Goal: Book appointment/travel/reservation

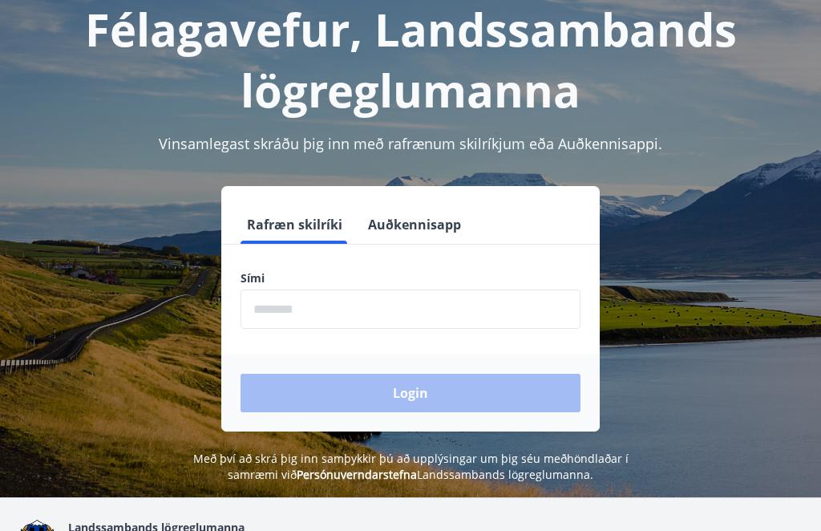
scroll to position [97, 0]
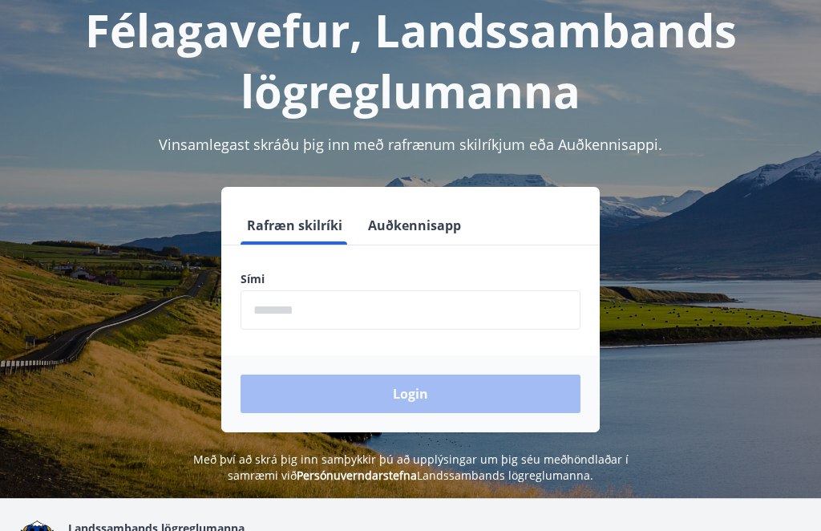
click at [449, 318] on input "phone" at bounding box center [411, 309] width 340 height 39
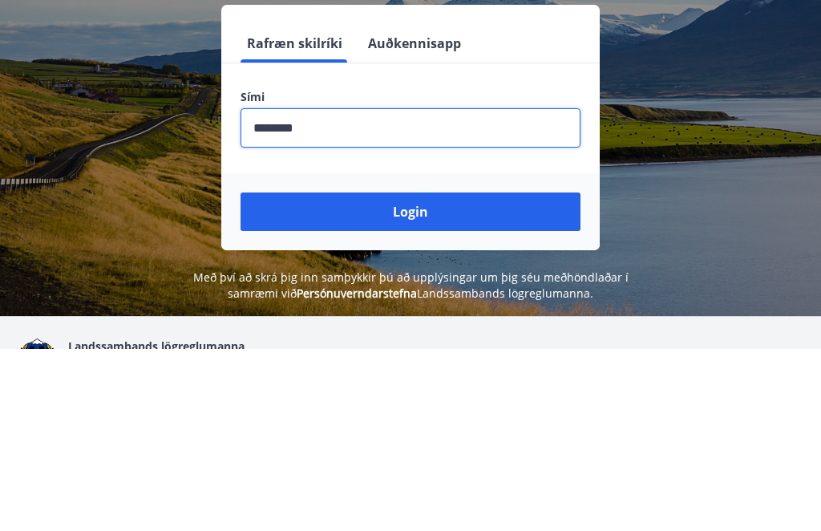
type input "********"
click at [289, 374] on button "Login" at bounding box center [411, 393] width 340 height 38
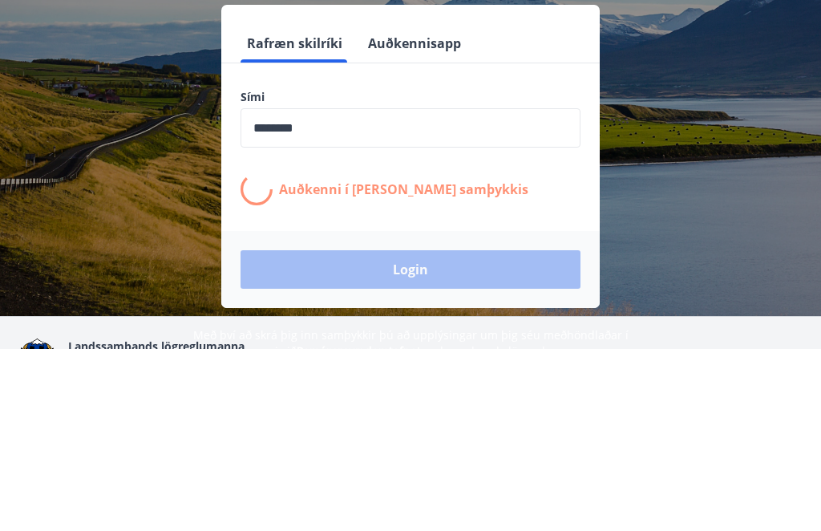
scroll to position [196, 0]
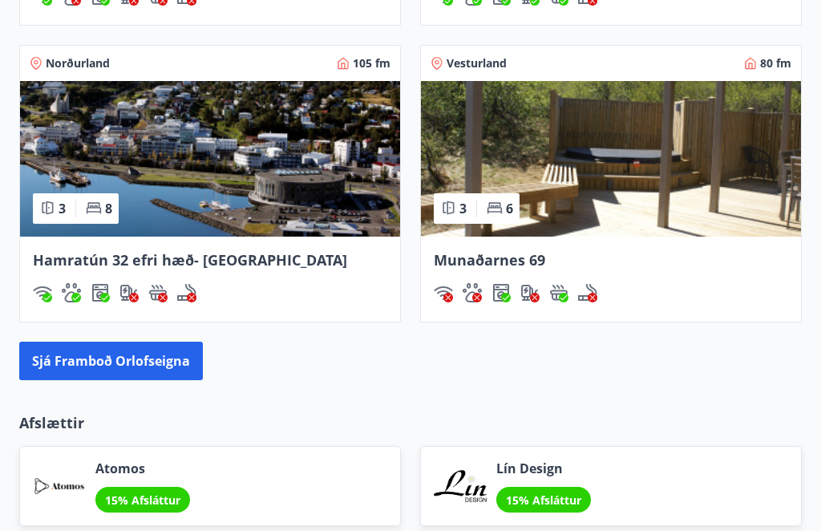
scroll to position [1507, 0]
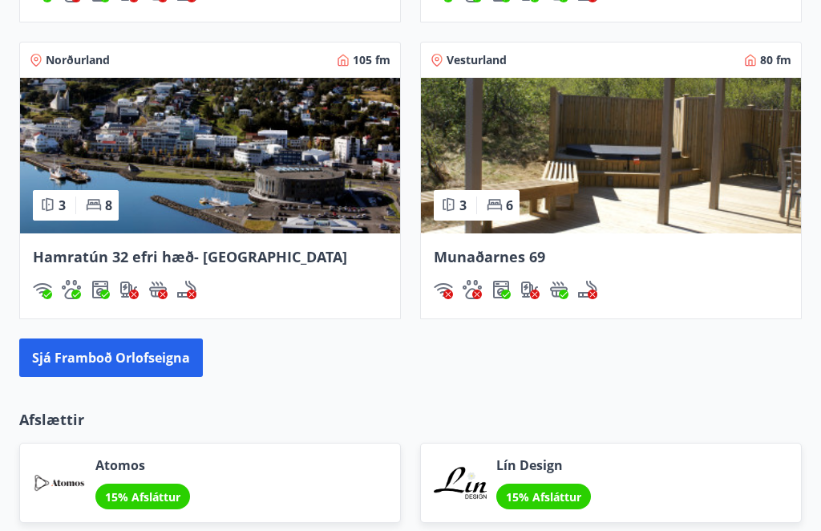
click at [86, 347] on button "Sjá framboð orlofseigna" at bounding box center [111, 358] width 184 height 38
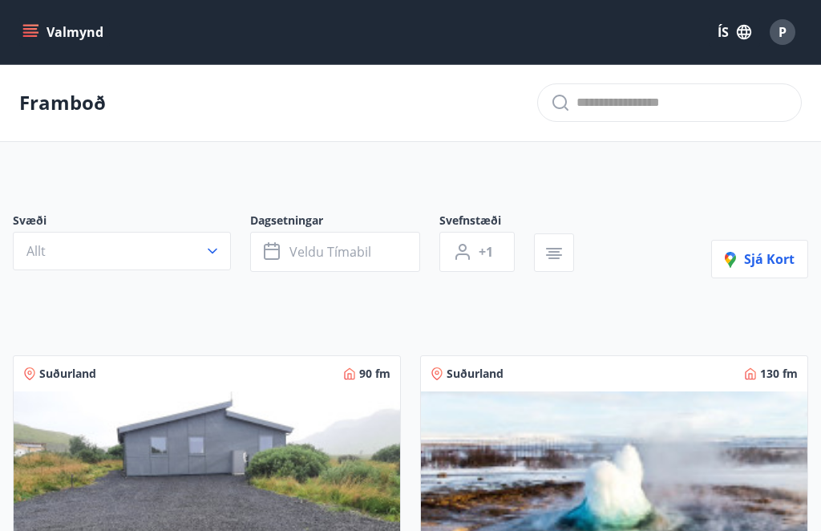
scroll to position [2, 0]
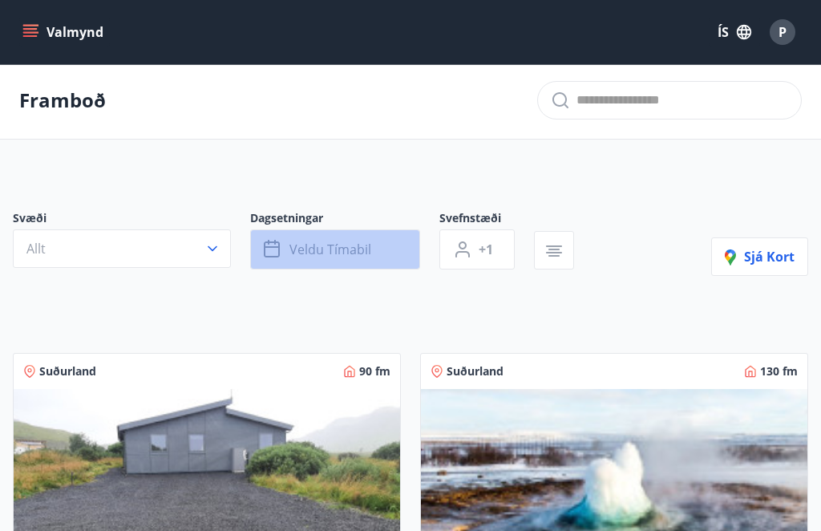
click at [377, 261] on button "Veldu tímabil" at bounding box center [335, 249] width 170 height 40
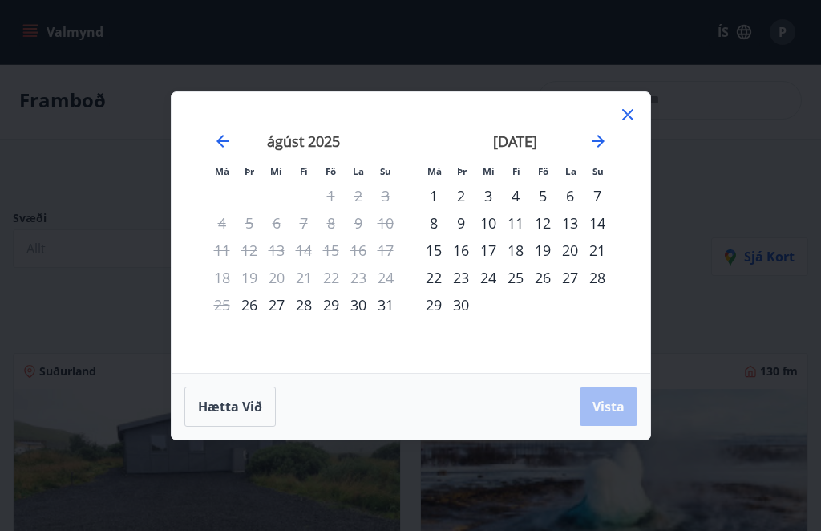
click at [605, 142] on icon "Move forward to switch to the next month." at bounding box center [597, 140] width 19 height 19
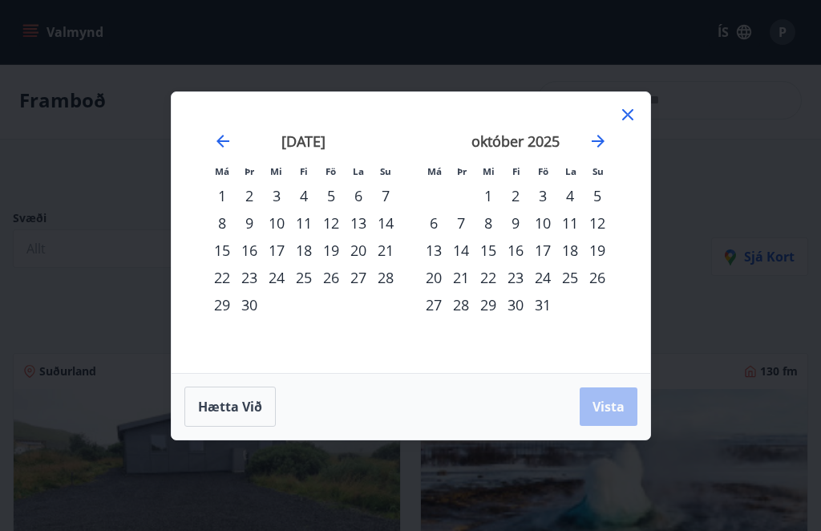
click at [548, 281] on div "24" at bounding box center [542, 277] width 27 height 27
click at [607, 280] on div "26" at bounding box center [597, 277] width 27 height 27
click at [618, 418] on button "Vista" at bounding box center [609, 406] width 58 height 38
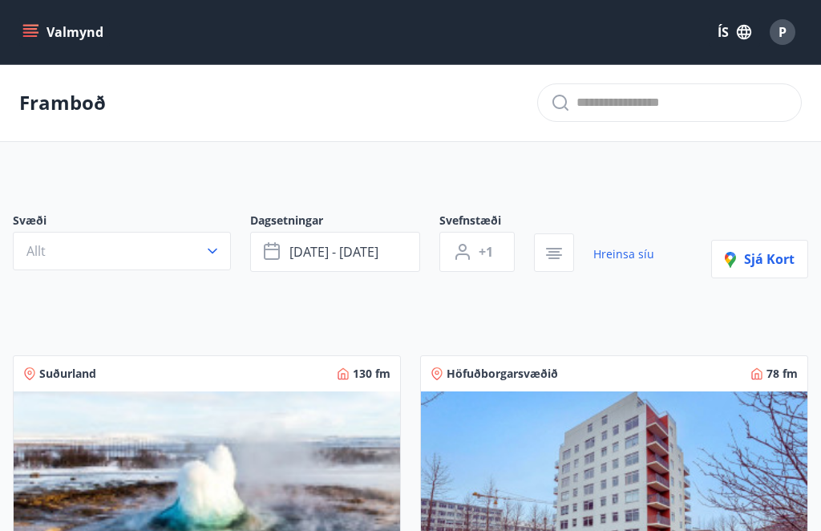
click at [773, 261] on span "Sjá kort" at bounding box center [760, 259] width 70 height 18
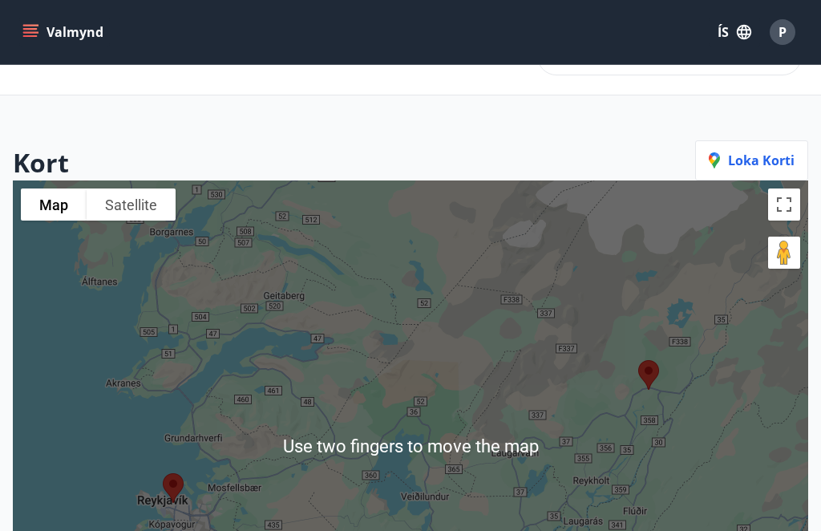
scroll to position [29, 0]
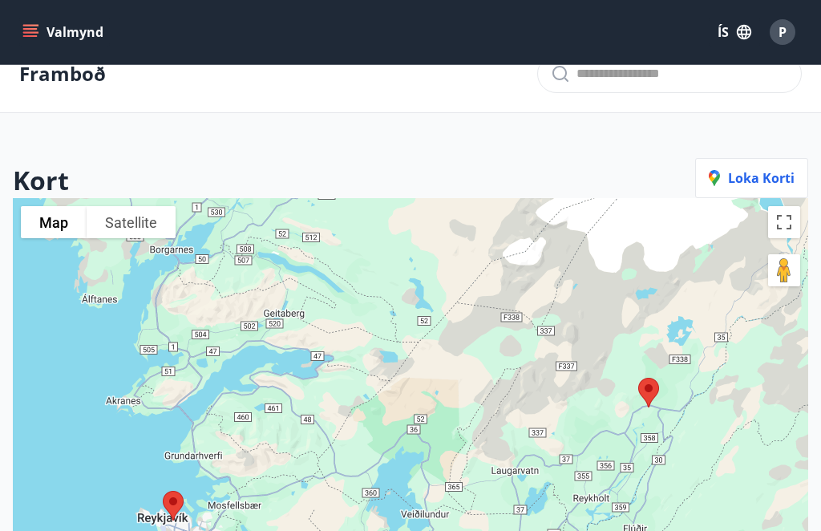
click at [774, 180] on span "Loka korti" at bounding box center [752, 178] width 86 height 18
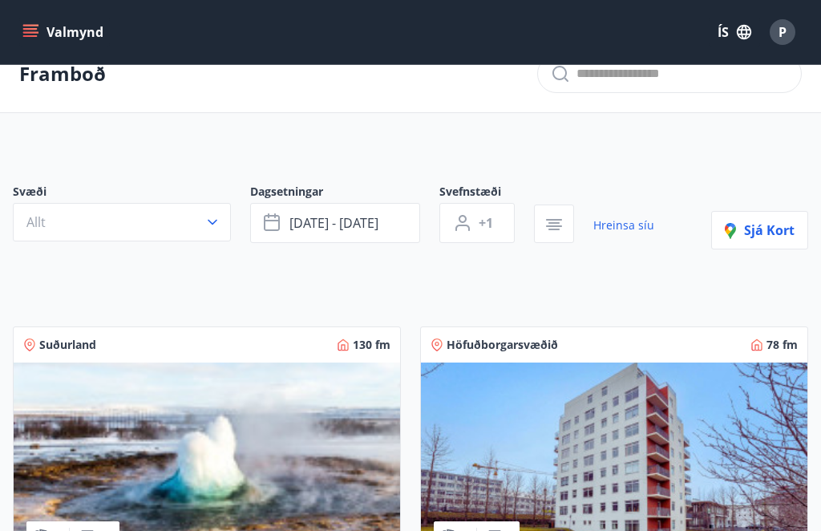
scroll to position [0, 0]
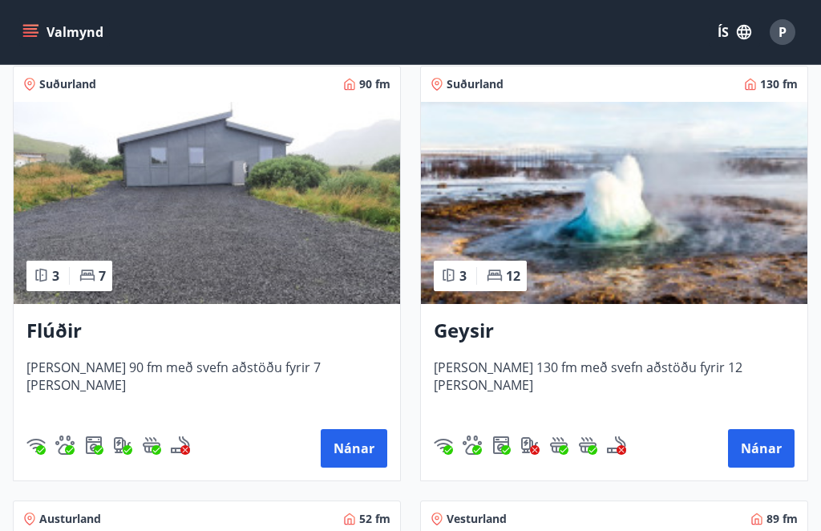
scroll to position [288, 0]
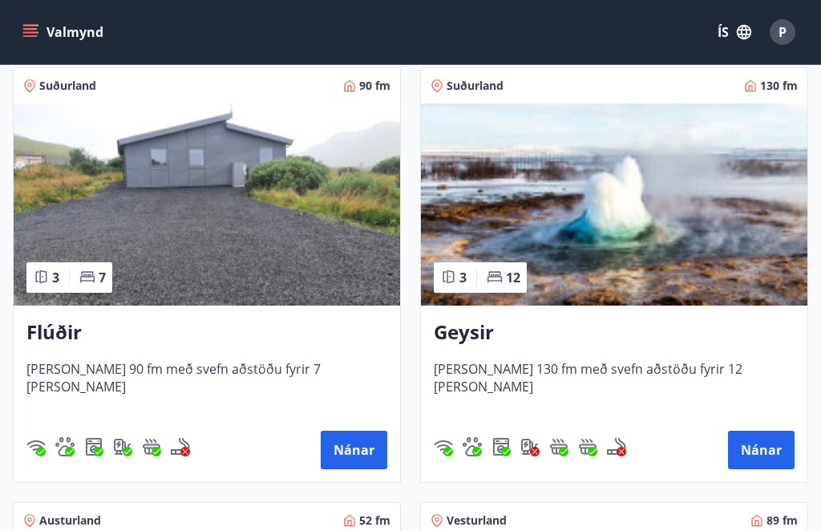
click at [358, 443] on button "Nánar" at bounding box center [354, 450] width 67 height 38
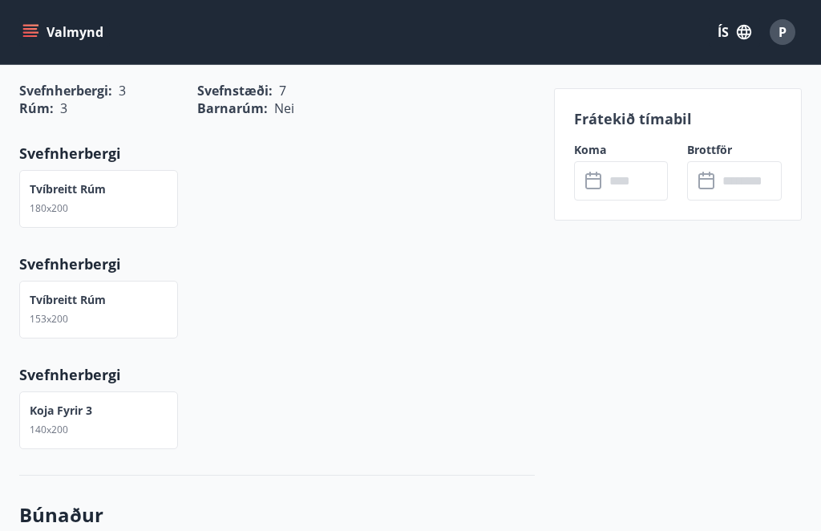
scroll to position [801, 0]
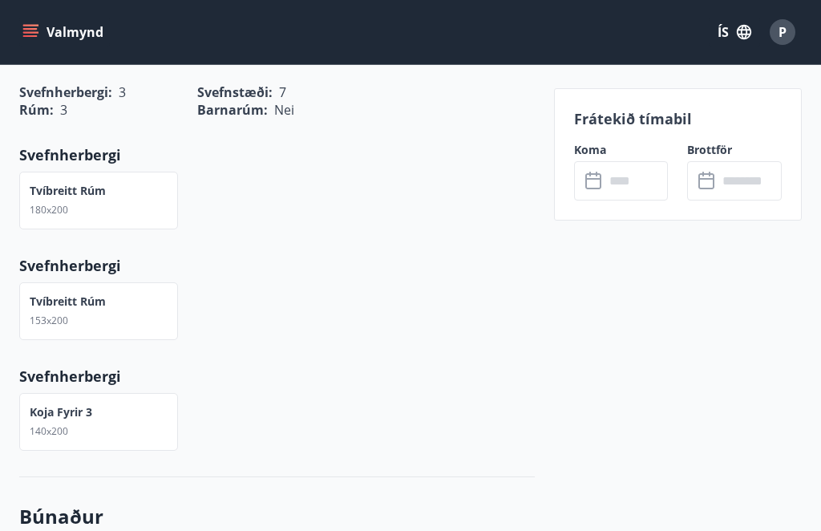
click at [648, 185] on input "text" at bounding box center [636, 180] width 64 height 39
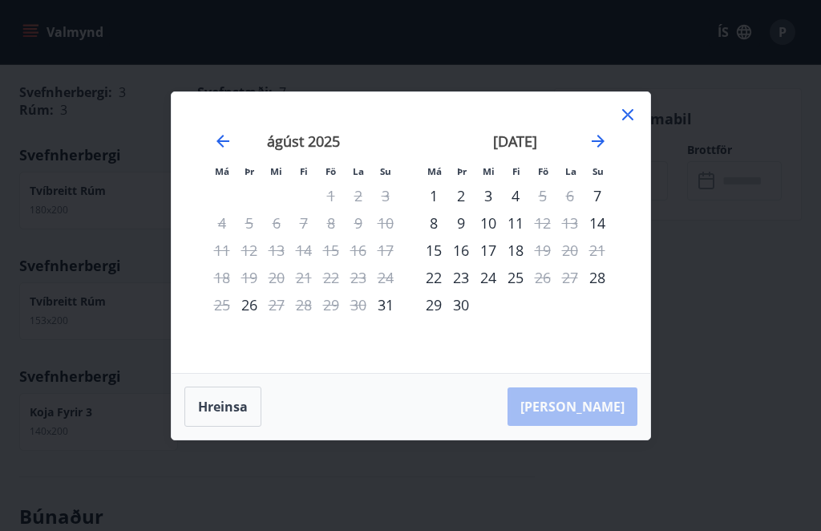
click at [607, 132] on icon "Move forward to switch to the next month." at bounding box center [597, 140] width 19 height 19
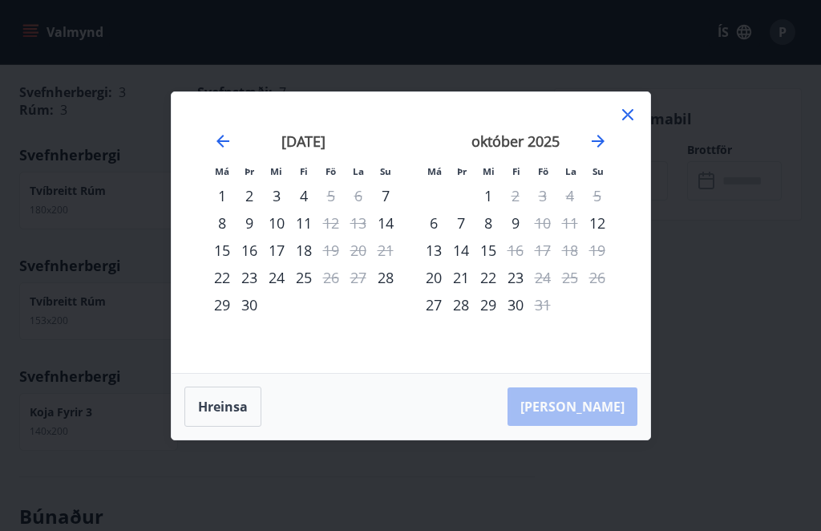
click at [498, 285] on div "22" at bounding box center [488, 277] width 27 height 27
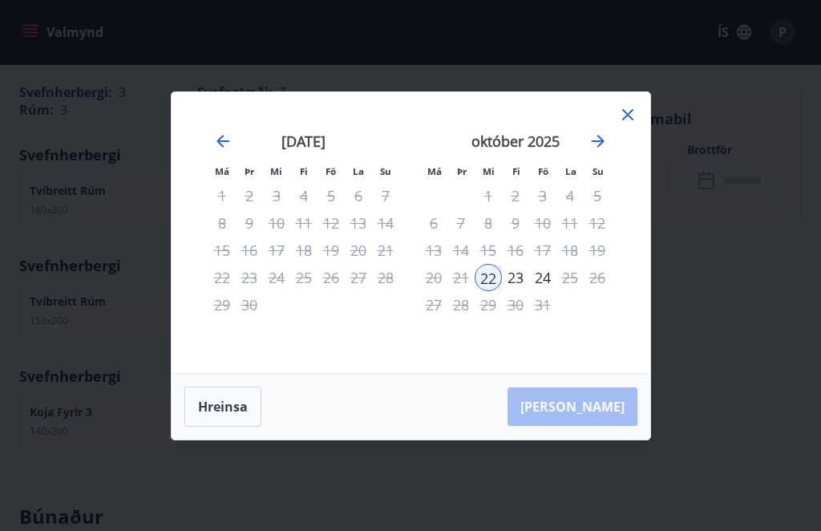
click at [525, 280] on div "23" at bounding box center [515, 277] width 27 height 27
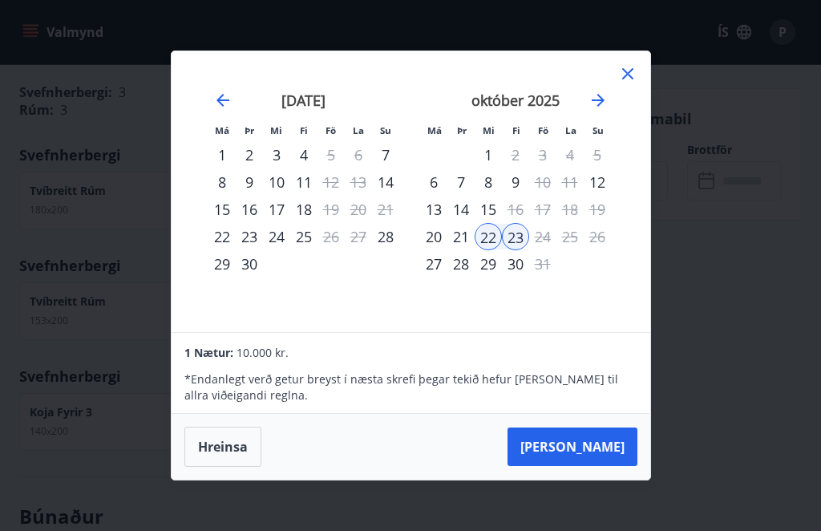
click at [548, 241] on div "24" at bounding box center [542, 236] width 27 height 27
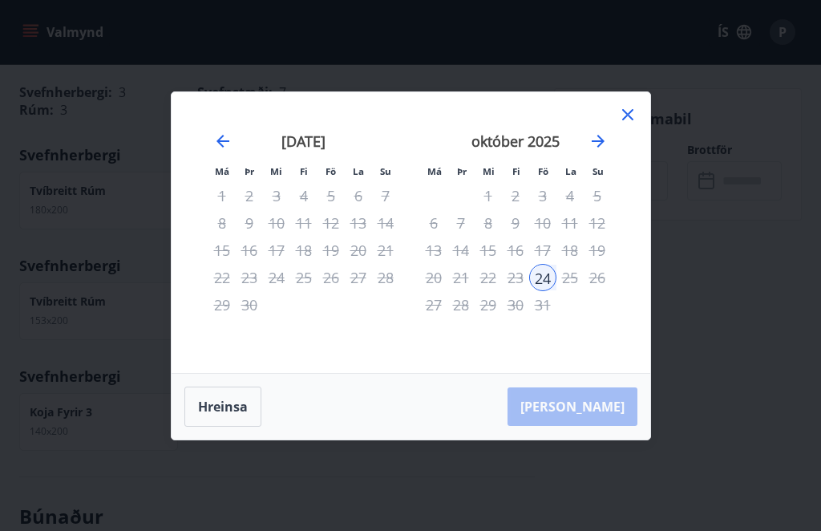
click at [635, 116] on icon at bounding box center [627, 114] width 19 height 19
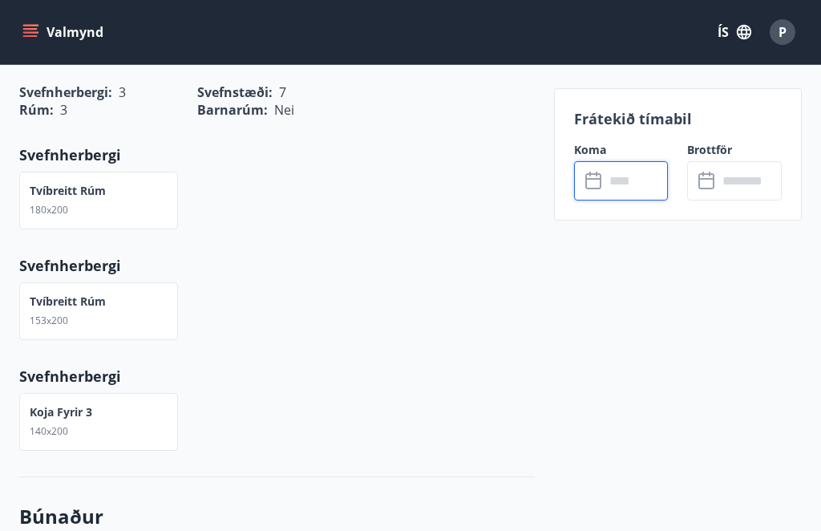
click at [649, 186] on input "text" at bounding box center [636, 180] width 64 height 39
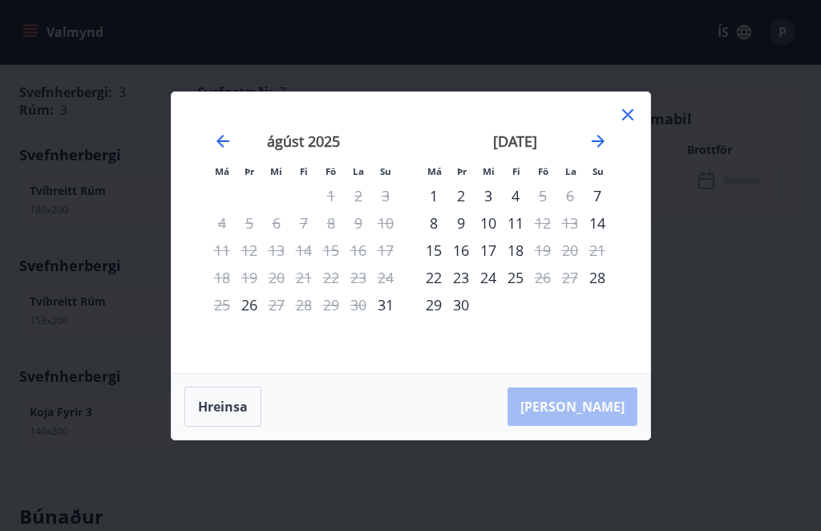
click at [607, 133] on icon "Move forward to switch to the next month." at bounding box center [597, 140] width 19 height 19
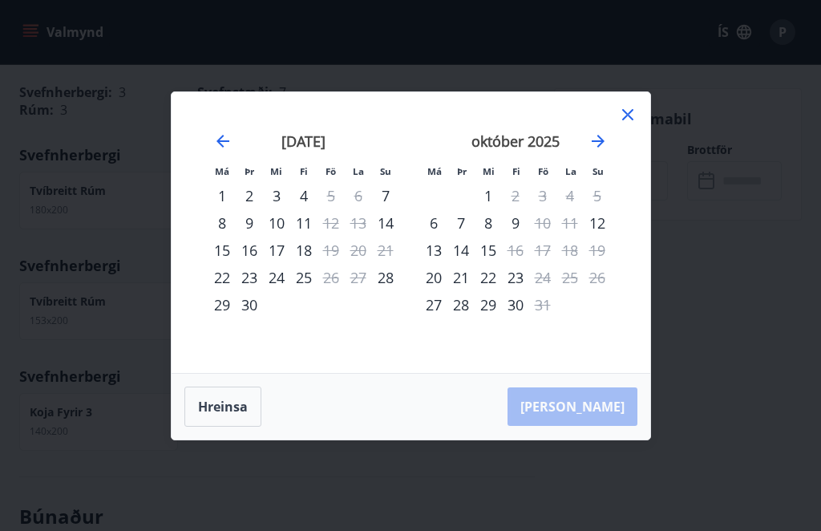
click at [497, 279] on div "22" at bounding box center [488, 277] width 27 height 27
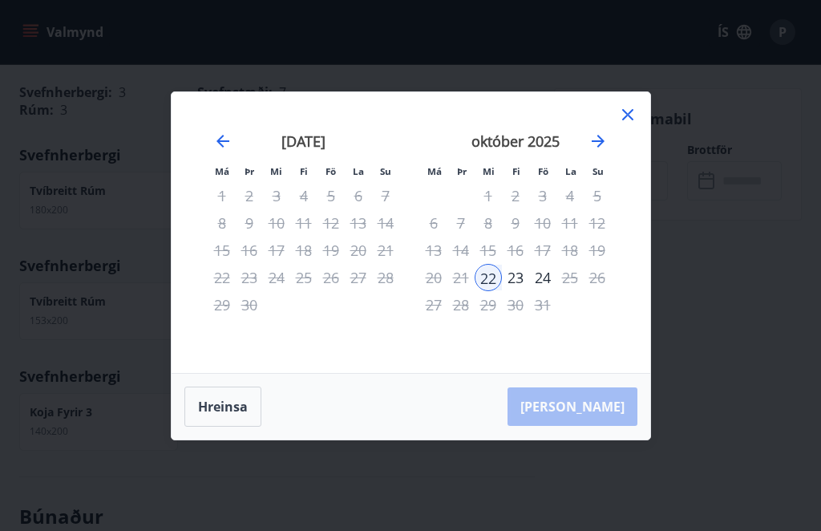
click at [524, 279] on div "23" at bounding box center [515, 277] width 27 height 27
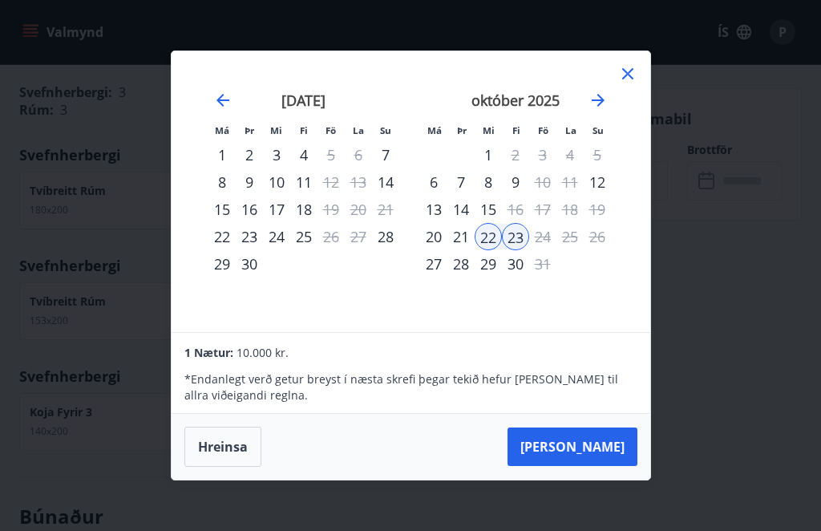
click at [649, 89] on div "Má Þr Mi Fi Fö La Su Má Þr Mi Fi Fö La Su [DATE] 1 2 3 4 5 6 7 8 9 10 11 12 13 …" at bounding box center [411, 191] width 479 height 281
click at [627, 76] on icon at bounding box center [627, 73] width 19 height 19
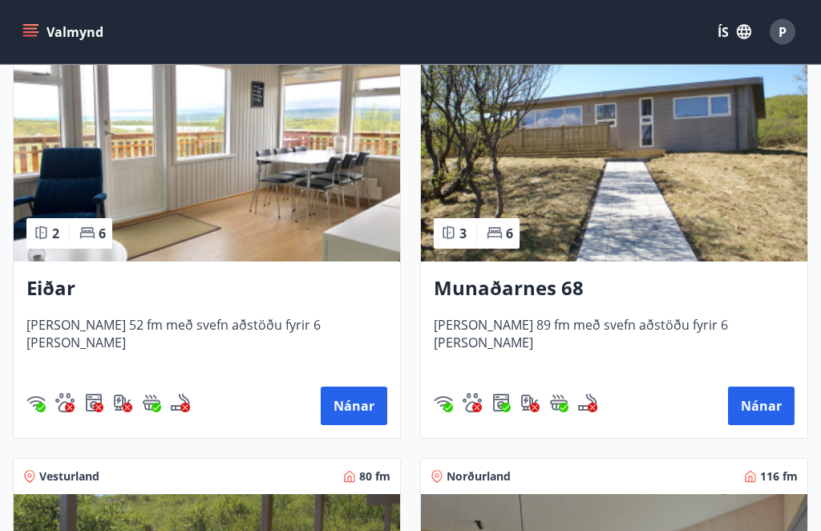
scroll to position [766, 0]
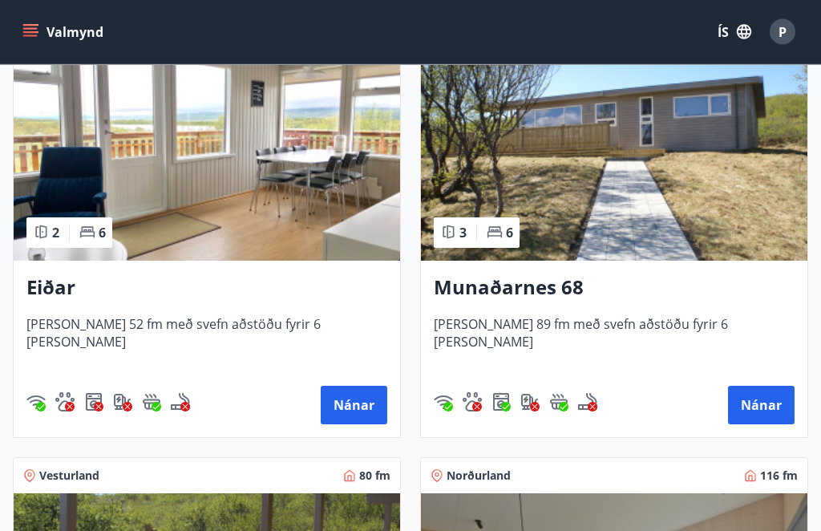
click at [766, 409] on button "Nánar" at bounding box center [761, 405] width 67 height 38
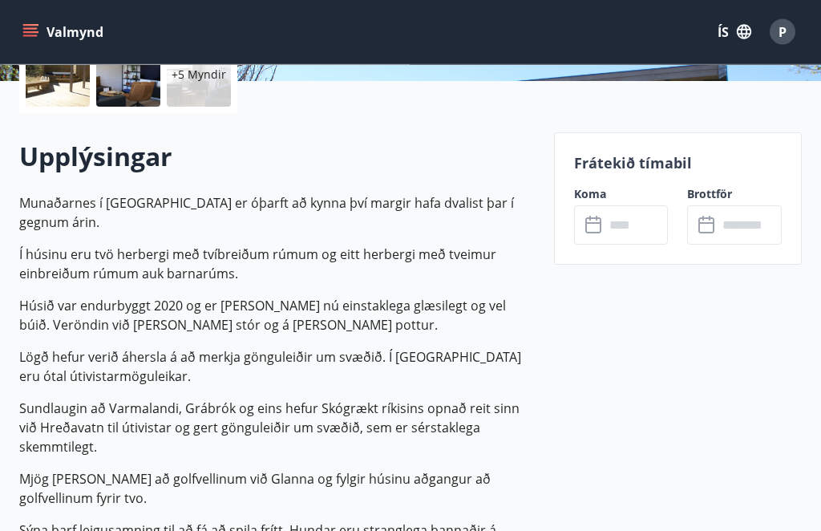
scroll to position [400, 0]
click at [635, 224] on input "text" at bounding box center [636, 224] width 64 height 39
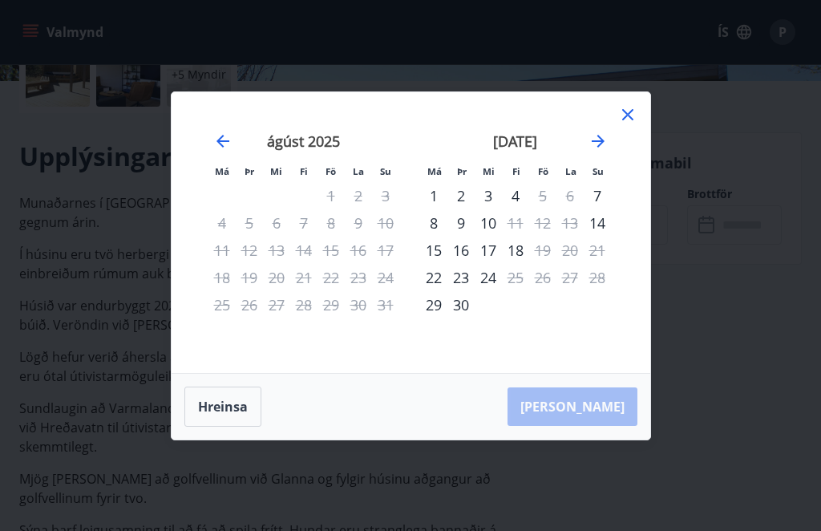
click at [606, 151] on icon "Move forward to switch to the next month." at bounding box center [597, 140] width 19 height 19
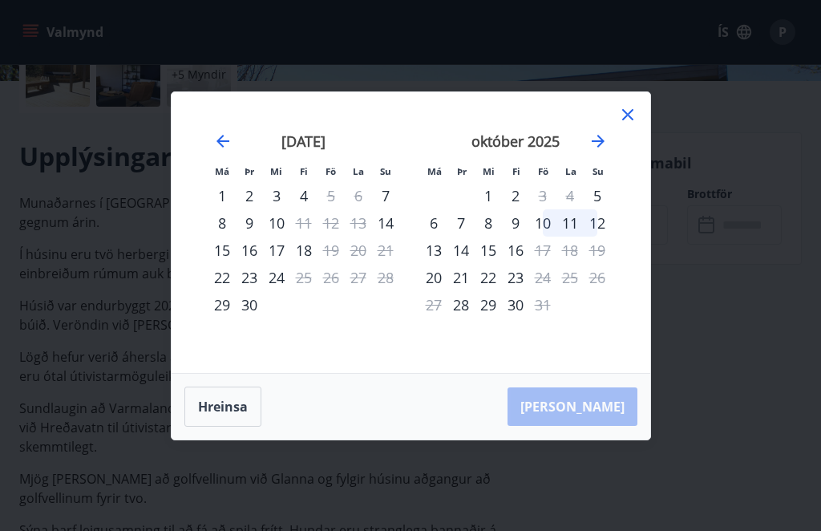
click at [637, 124] on icon at bounding box center [627, 114] width 19 height 19
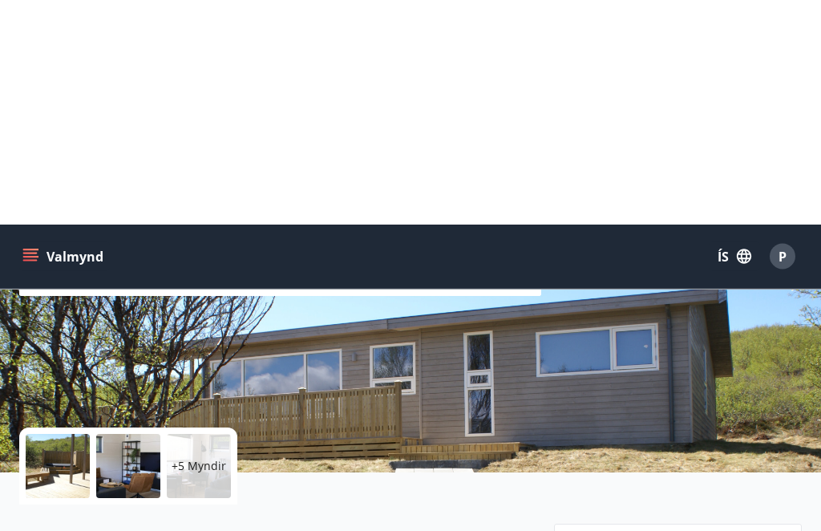
scroll to position [0, 0]
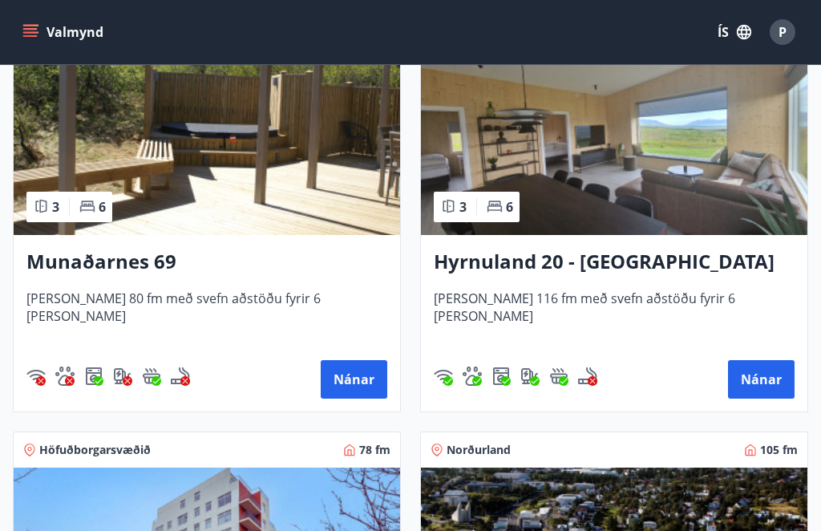
scroll to position [1227, 0]
click at [770, 374] on button "Nánar" at bounding box center [761, 380] width 67 height 38
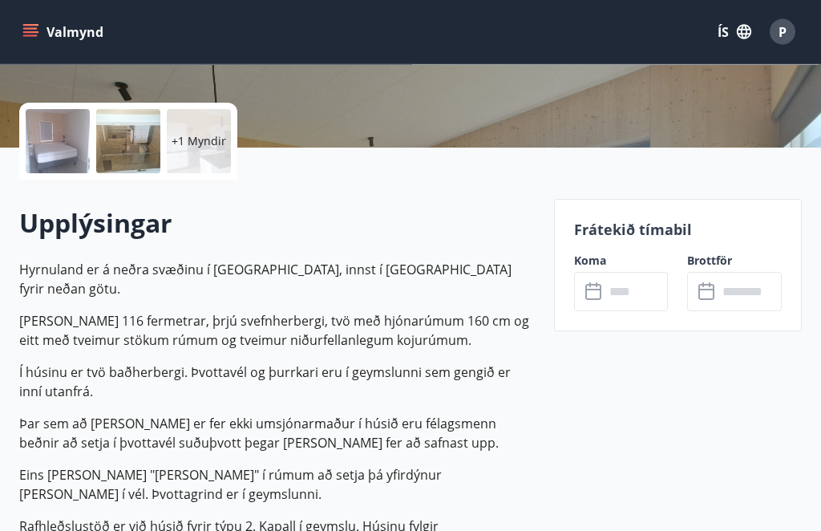
scroll to position [334, 0]
click at [627, 292] on input "text" at bounding box center [636, 290] width 64 height 39
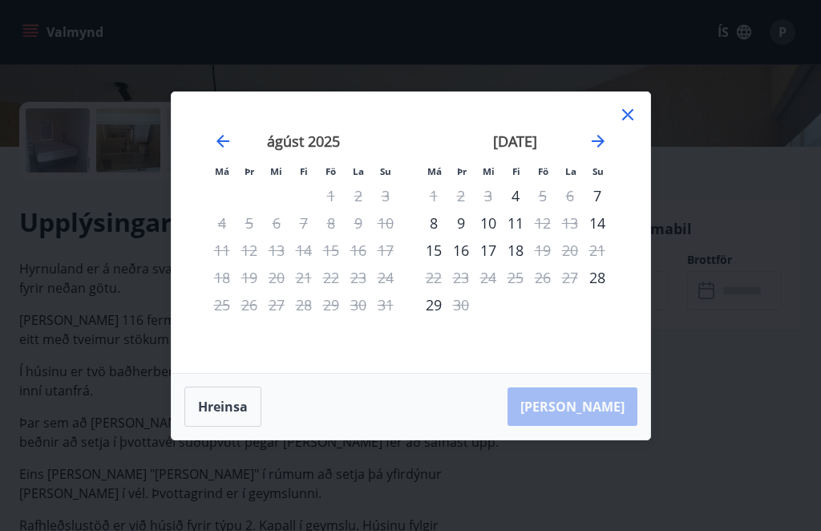
click at [611, 161] on div "[DATE] 1 2 3 4 5 6 7 8 9 10 11 12 13 14 15 16 17 18 19 20 21 22 23 24 25 26 27 …" at bounding box center [516, 242] width 212 height 263
click at [601, 148] on icon "Move forward to switch to the next month." at bounding box center [598, 141] width 13 height 13
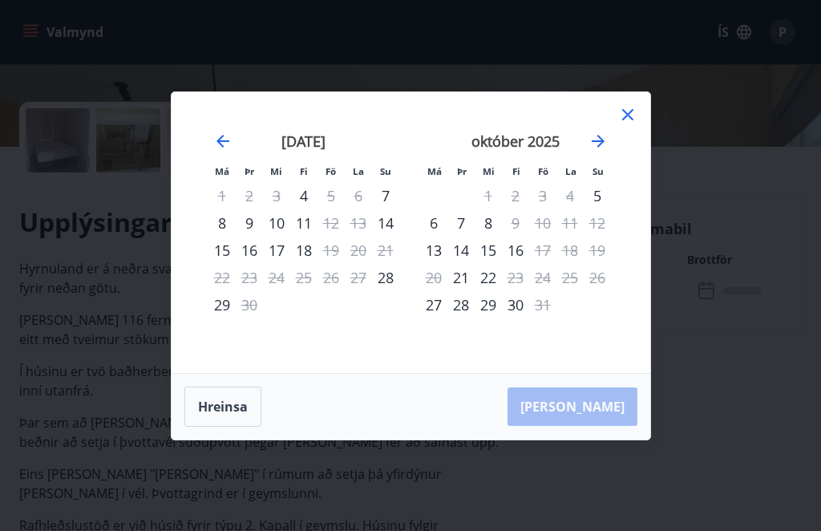
click at [631, 120] on icon at bounding box center [627, 114] width 11 height 11
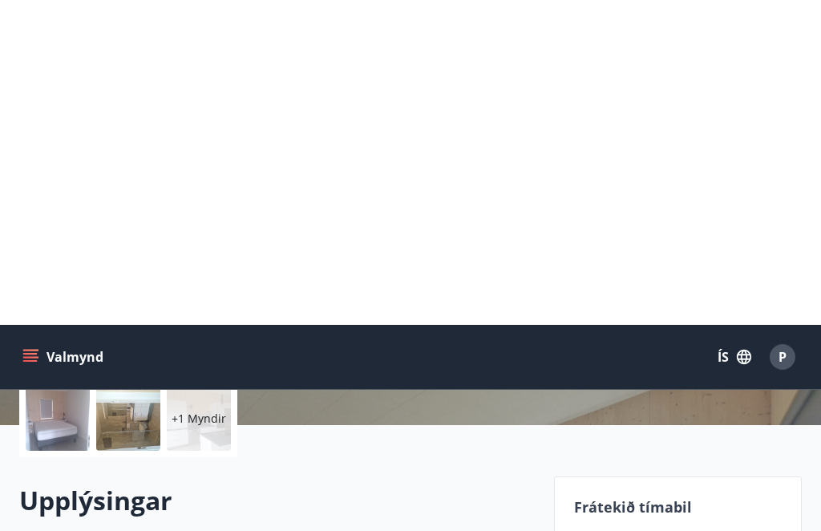
scroll to position [0, 0]
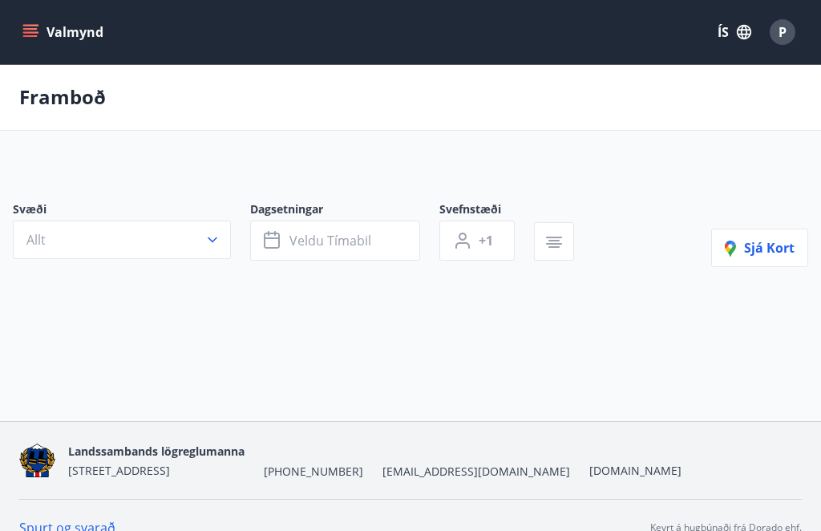
scroll to position [54, 0]
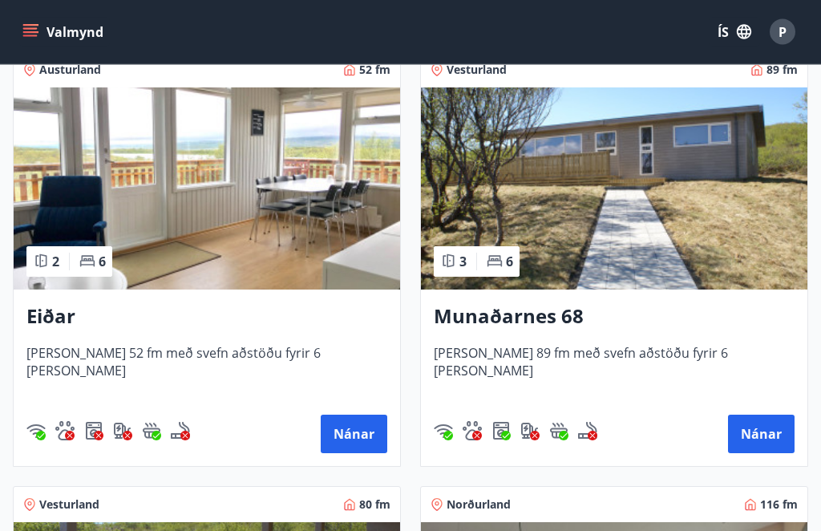
click at [779, 434] on button "Nánar" at bounding box center [761, 434] width 67 height 38
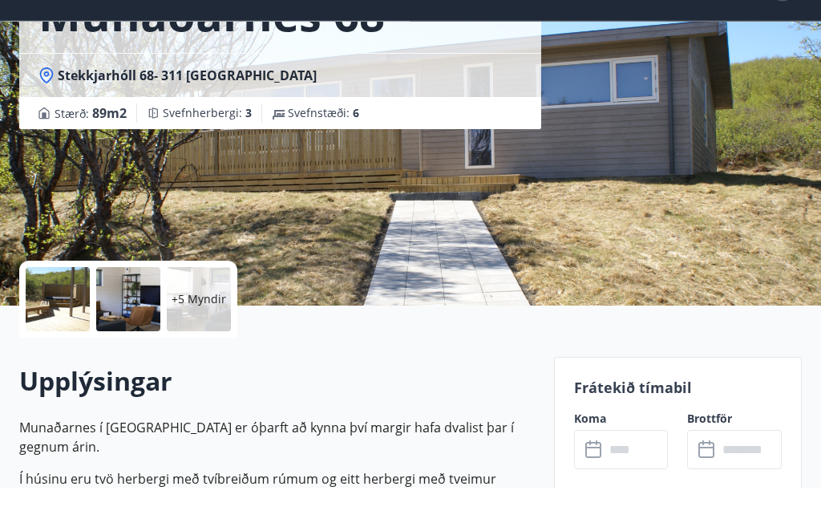
scroll to position [235, 0]
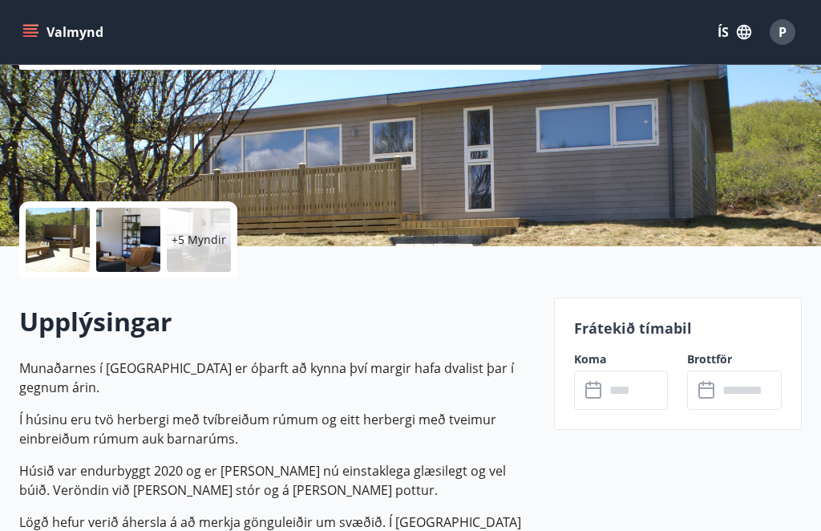
click at [649, 390] on input "text" at bounding box center [636, 389] width 64 height 39
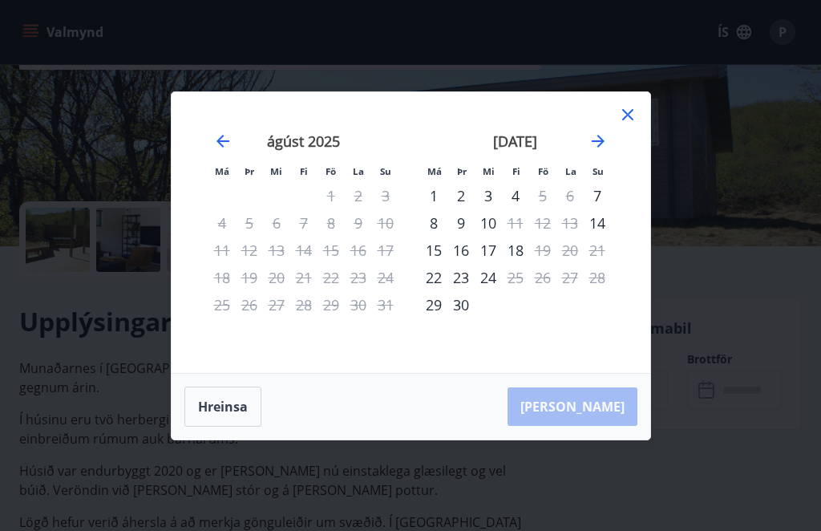
click at [604, 151] on icon "Move forward to switch to the next month." at bounding box center [597, 140] width 19 height 19
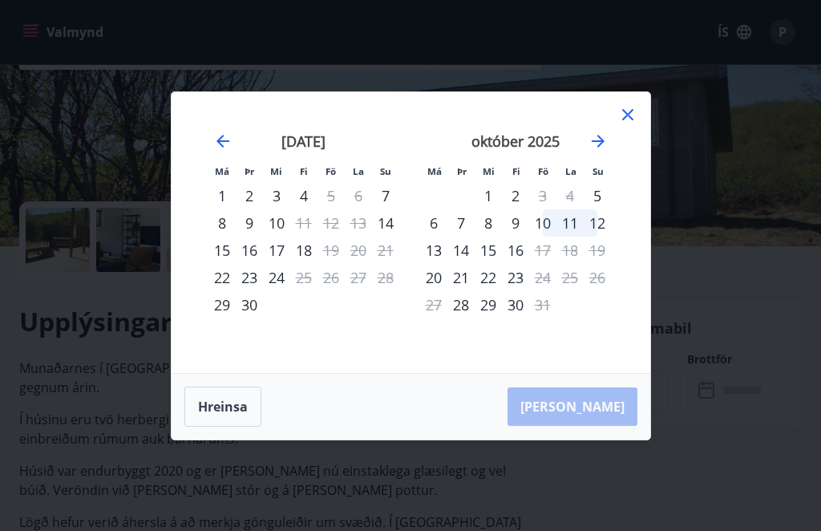
click at [635, 124] on icon at bounding box center [627, 114] width 19 height 19
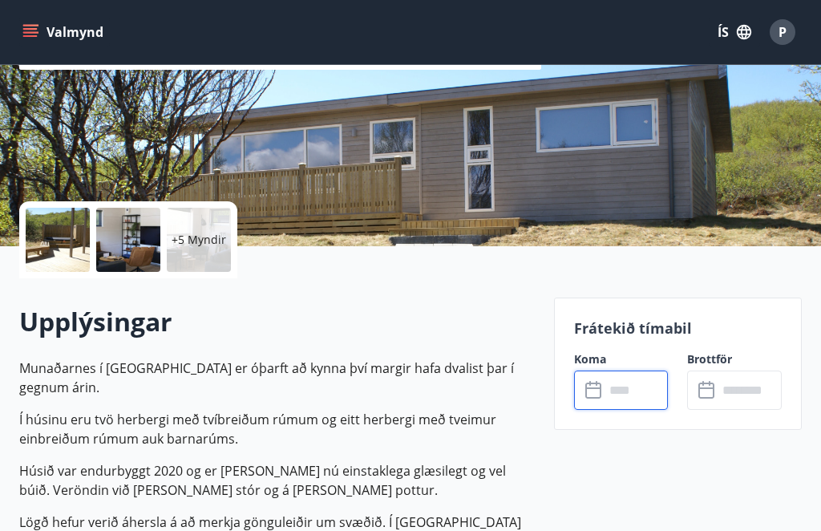
scroll to position [0, 0]
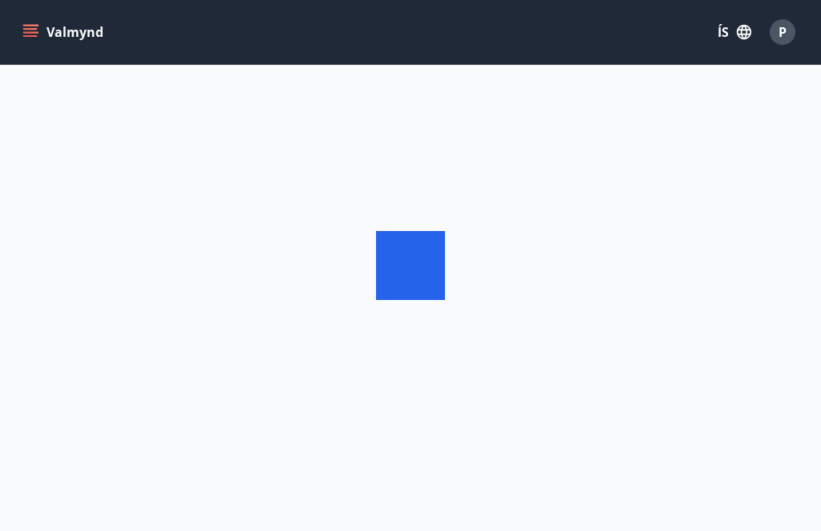
scroll to position [54, 0]
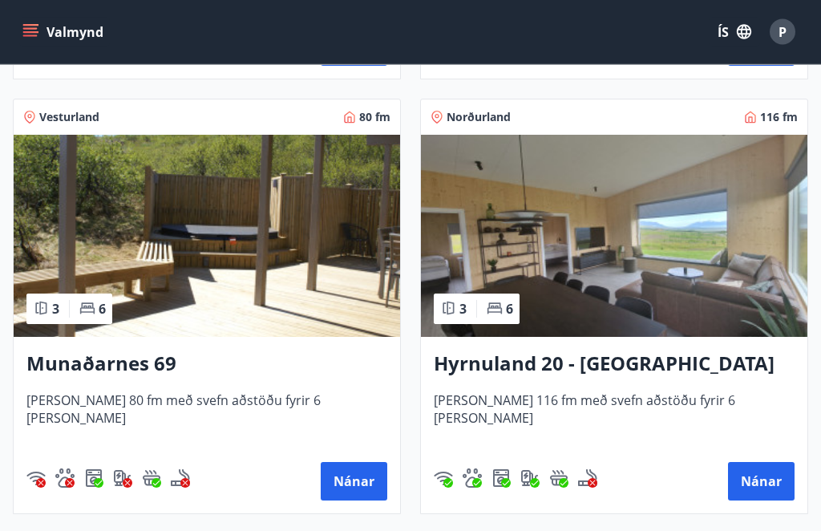
click at [360, 478] on button "Nánar" at bounding box center [354, 482] width 67 height 38
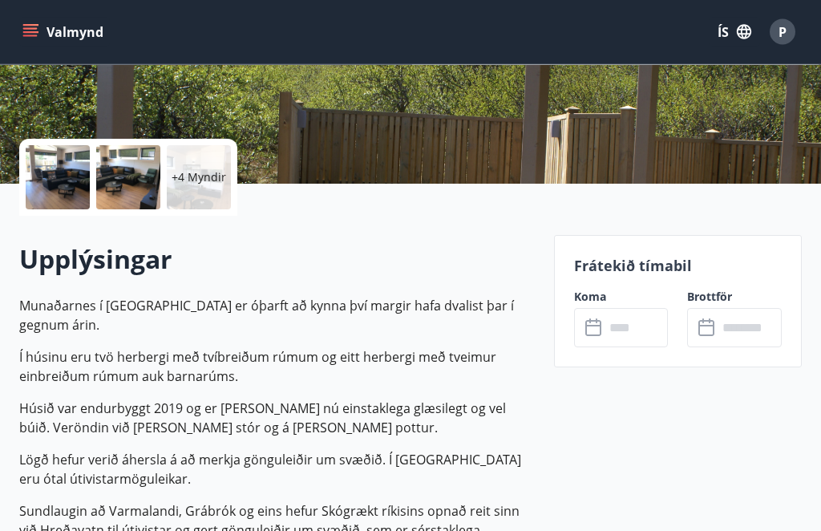
scroll to position [441, 0]
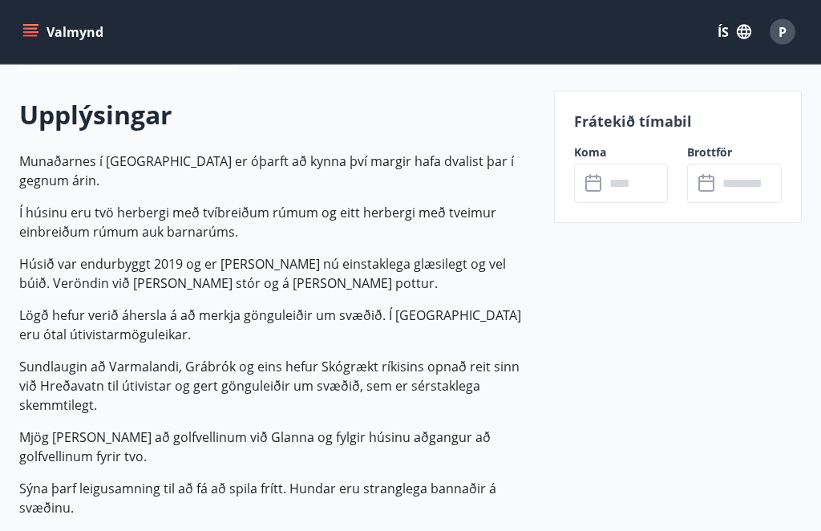
click at [637, 184] on input "text" at bounding box center [636, 183] width 64 height 39
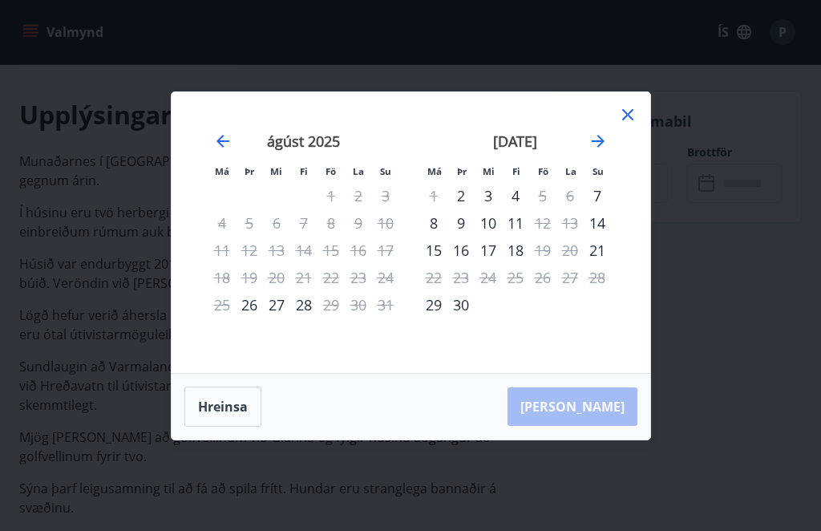
click at [601, 151] on icon "Move forward to switch to the next month." at bounding box center [597, 140] width 19 height 19
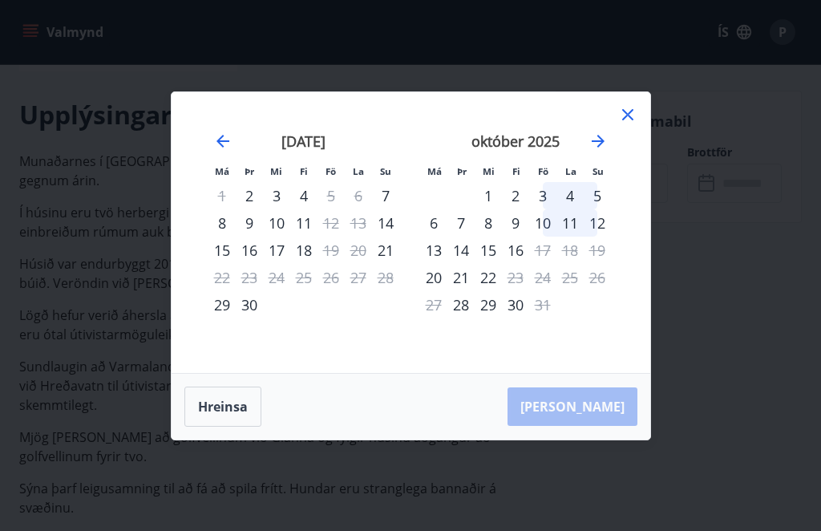
click at [633, 124] on icon at bounding box center [627, 114] width 19 height 19
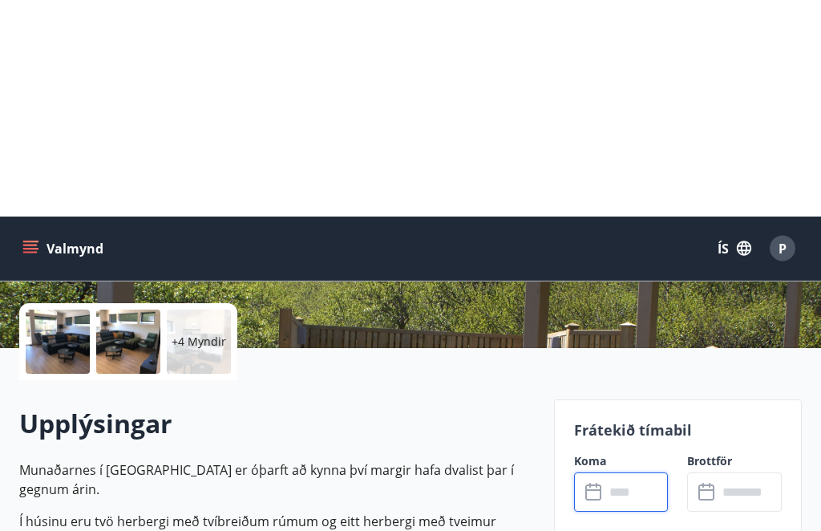
scroll to position [0, 0]
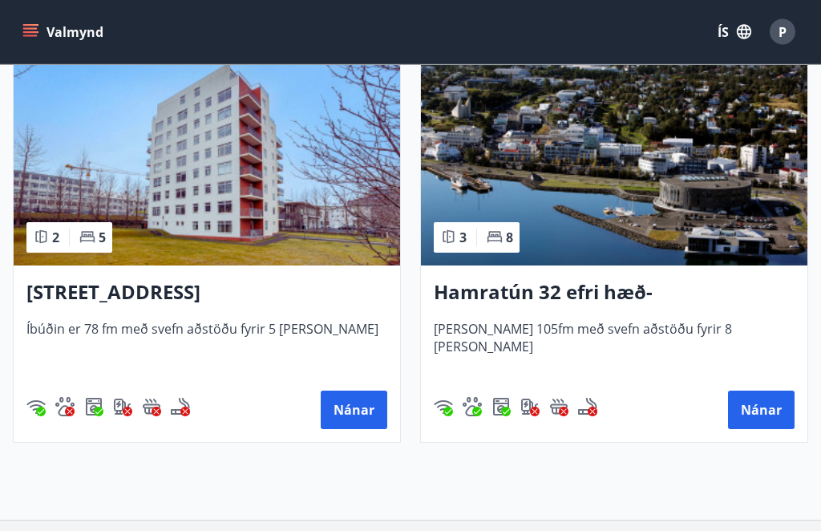
scroll to position [1619, 0]
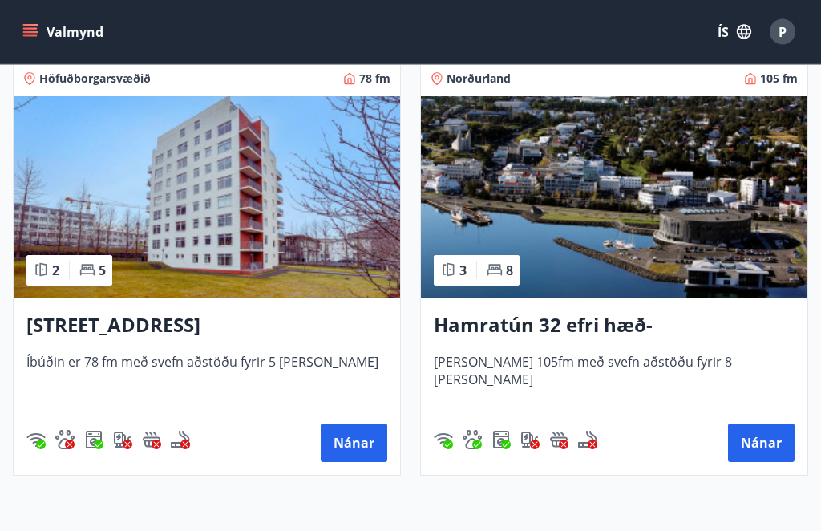
click at [771, 446] on button "Nánar" at bounding box center [761, 443] width 67 height 38
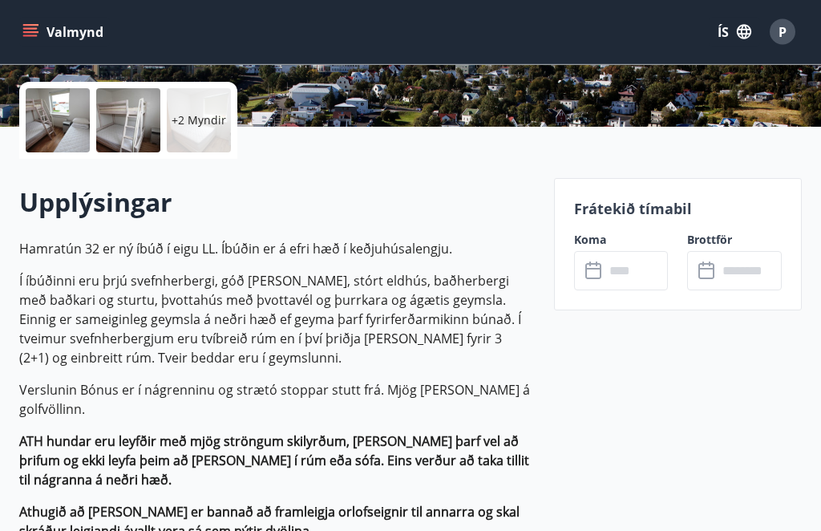
click at [637, 276] on input "text" at bounding box center [636, 271] width 64 height 39
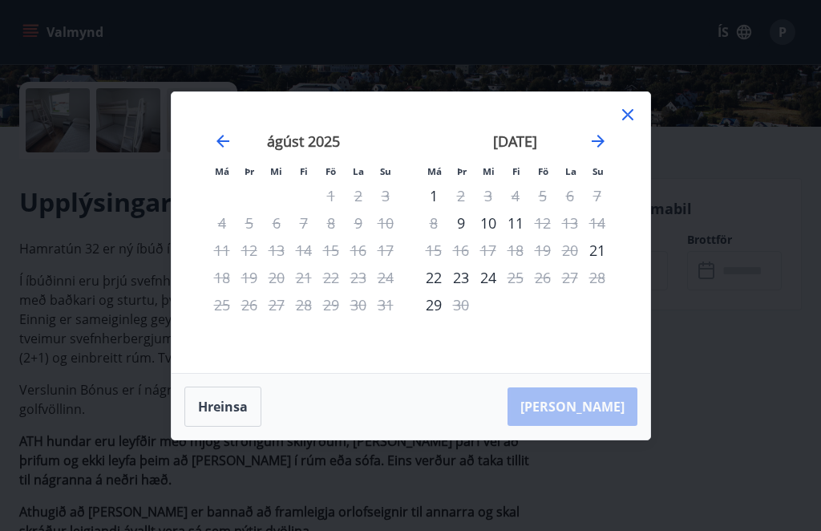
click at [606, 151] on icon "Move forward to switch to the next month." at bounding box center [597, 140] width 19 height 19
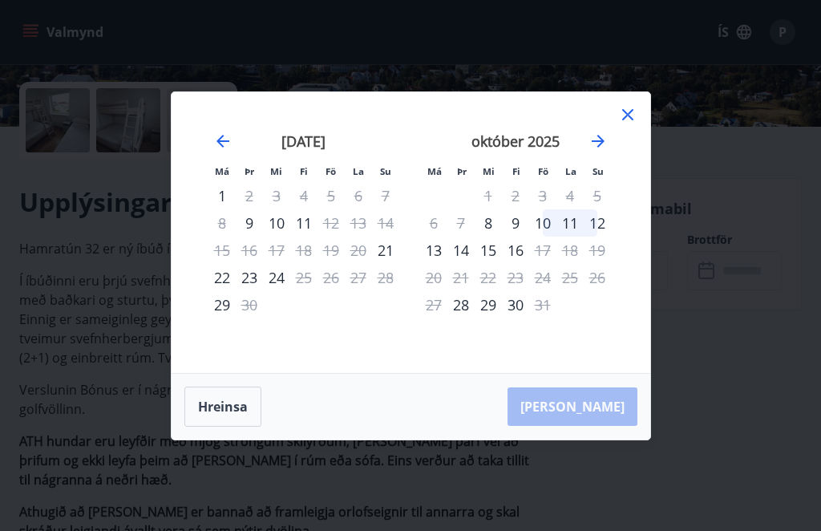
click at [633, 124] on icon at bounding box center [627, 114] width 19 height 19
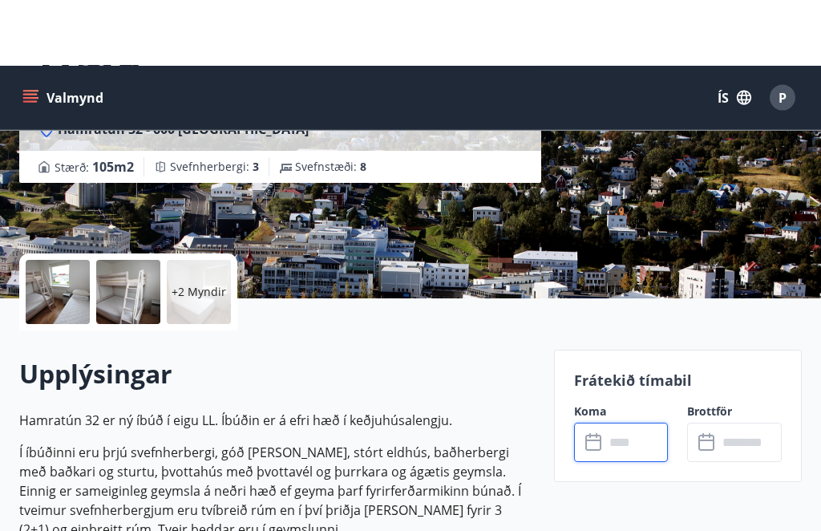
scroll to position [0, 0]
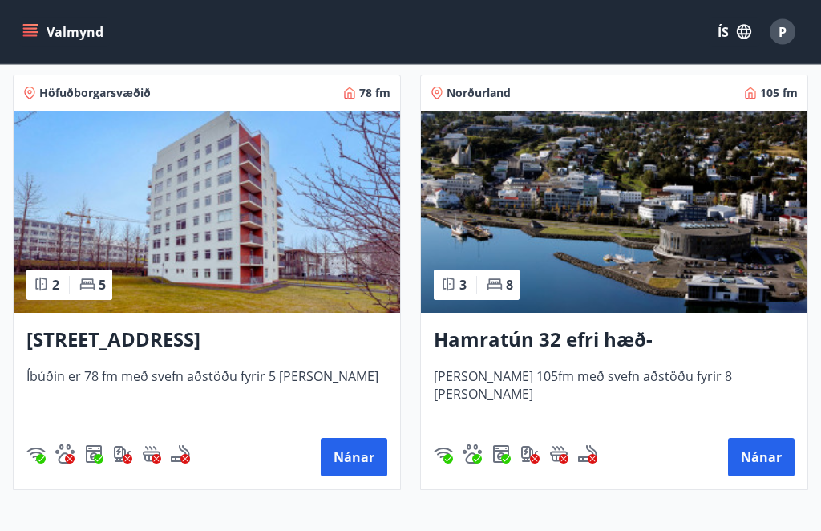
scroll to position [1583, 0]
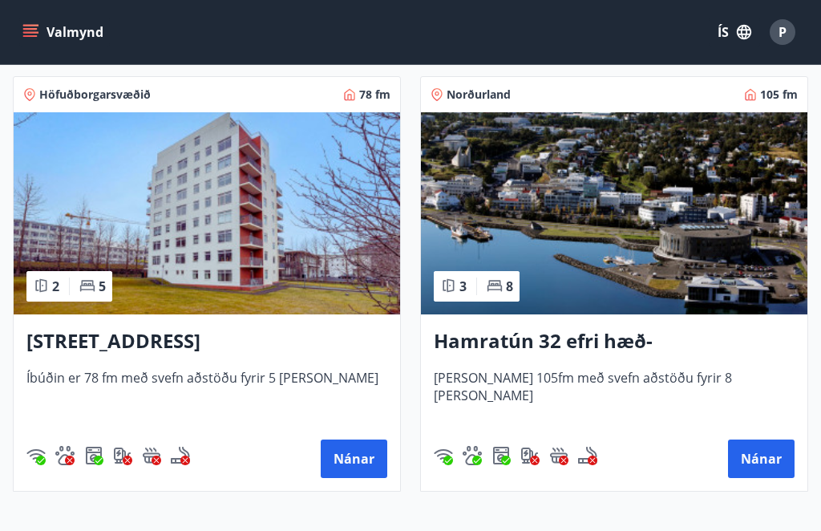
click at [769, 453] on button "Nánar" at bounding box center [761, 458] width 67 height 38
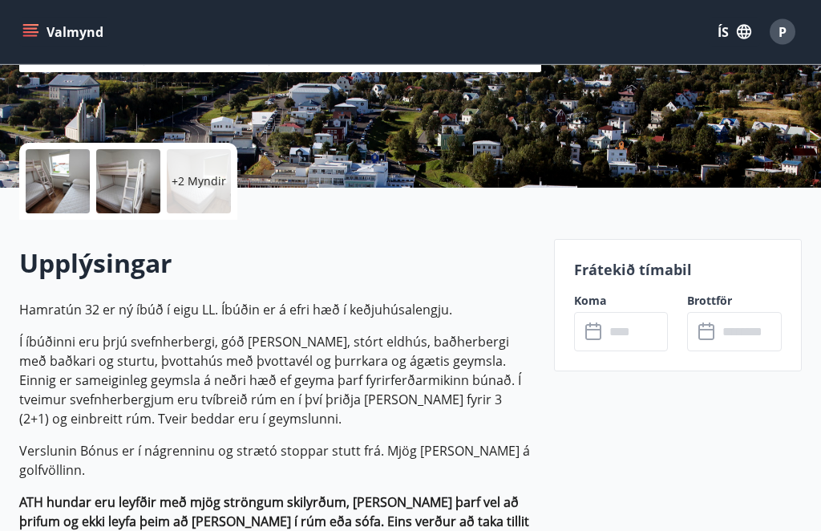
scroll to position [303, 0]
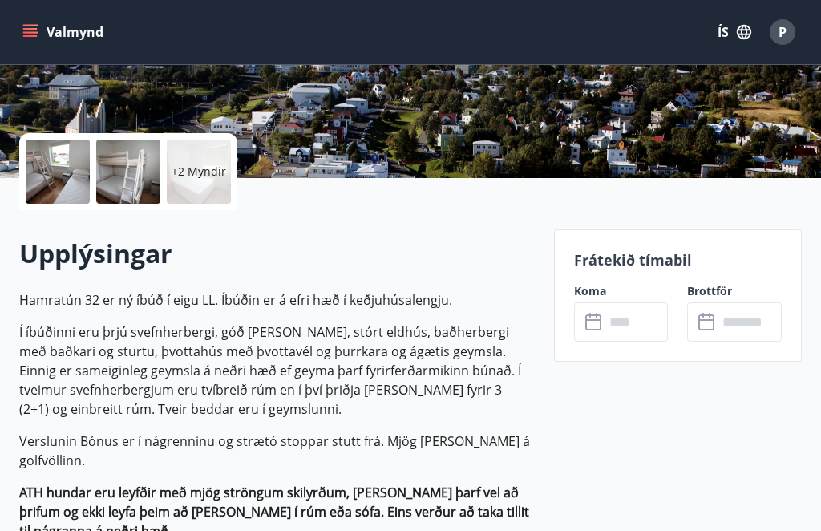
click at [641, 324] on input "text" at bounding box center [636, 321] width 64 height 39
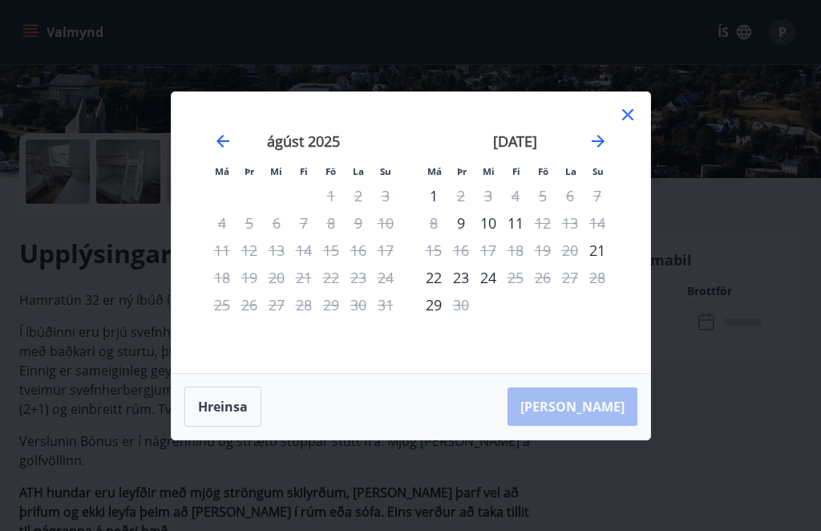
click at [607, 151] on icon "Move forward to switch to the next month." at bounding box center [597, 140] width 19 height 19
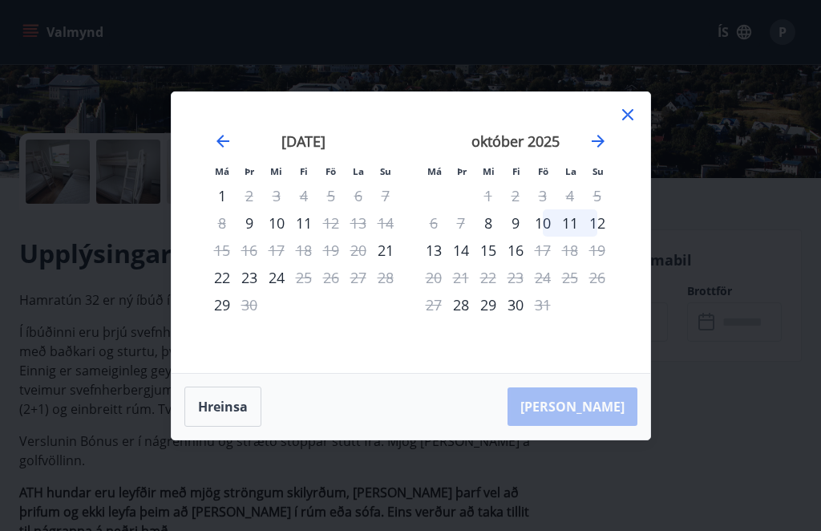
click at [630, 124] on icon at bounding box center [627, 114] width 19 height 19
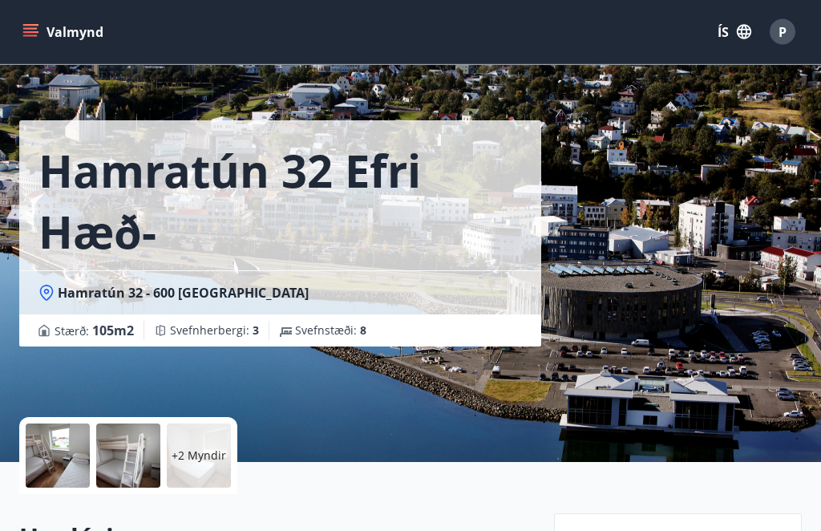
scroll to position [0, 0]
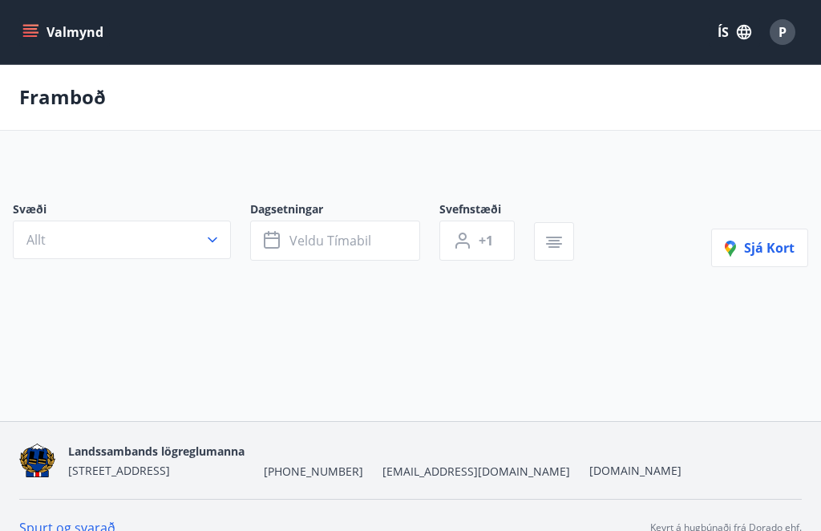
scroll to position [54, 0]
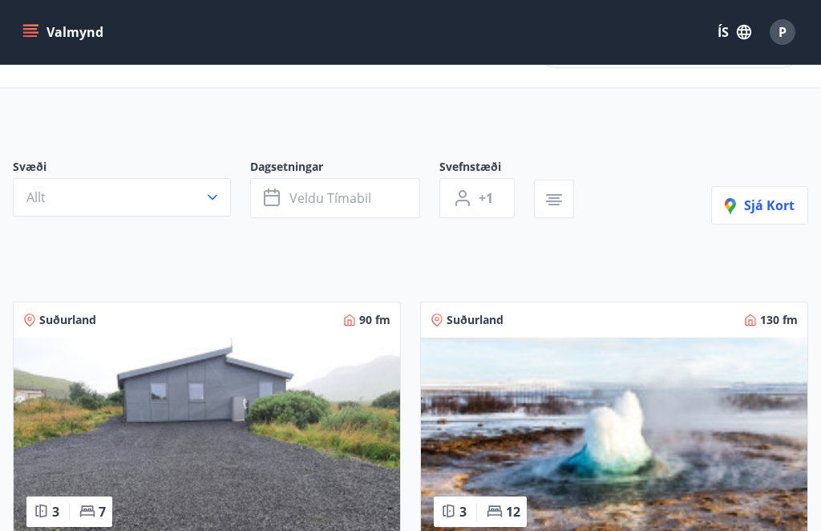
click at [327, 197] on span "Veldu tímabil" at bounding box center [330, 198] width 82 height 18
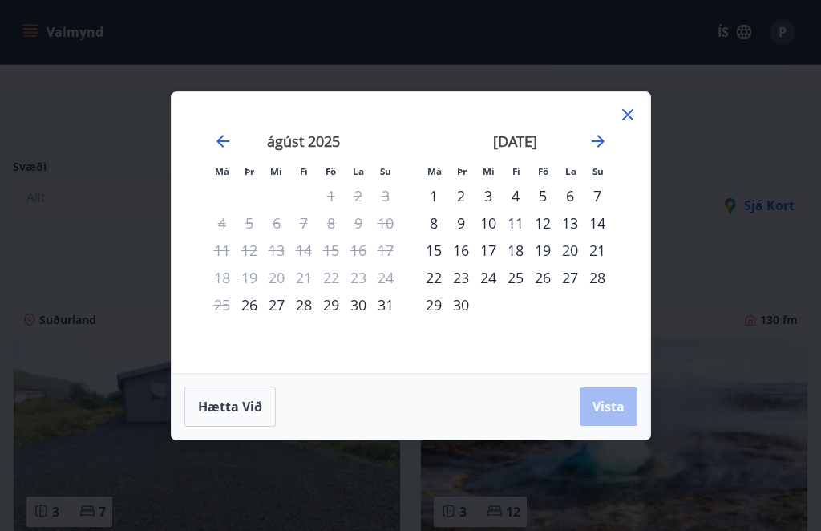
click at [636, 109] on icon at bounding box center [627, 114] width 19 height 19
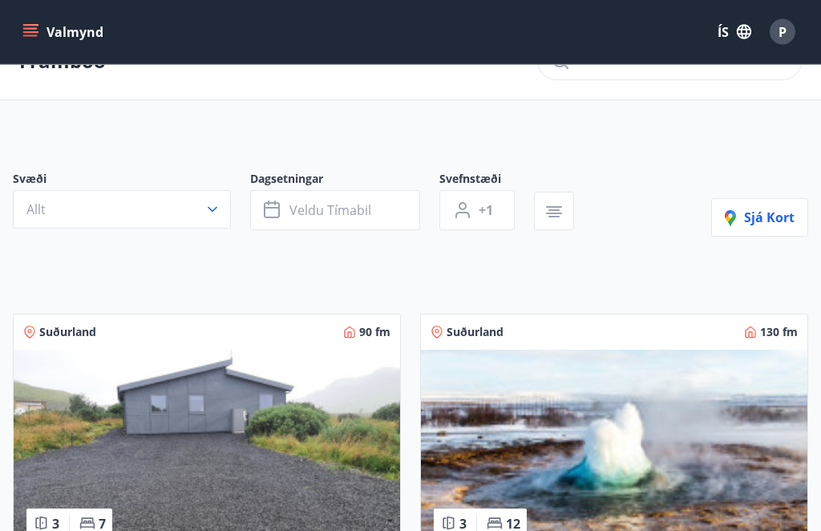
scroll to position [0, 0]
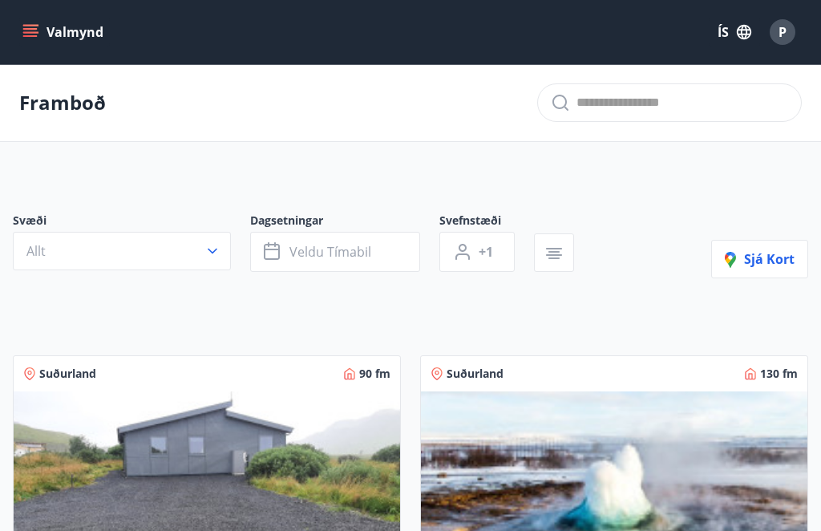
click at [388, 250] on button "Veldu tímabil" at bounding box center [335, 252] width 170 height 40
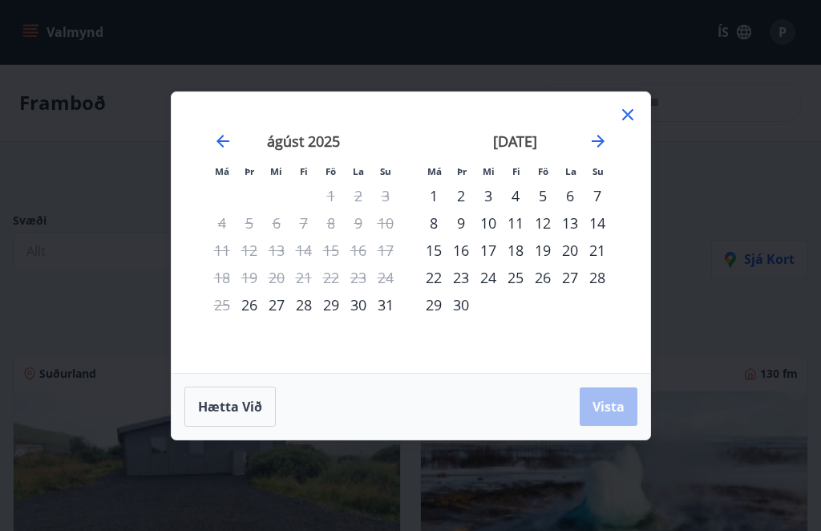
click at [603, 140] on icon "Move forward to switch to the next month." at bounding box center [598, 141] width 13 height 13
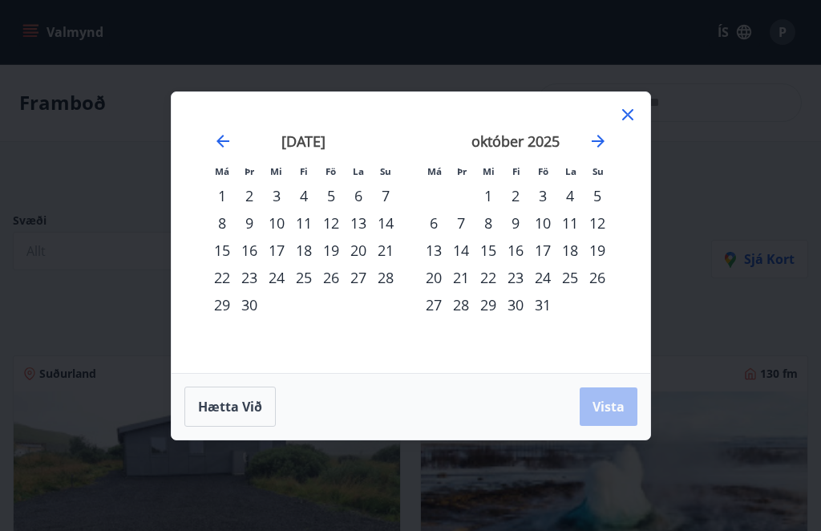
click at [552, 281] on div "24" at bounding box center [542, 277] width 27 height 27
click at [576, 281] on div "25" at bounding box center [569, 277] width 27 height 27
click at [608, 279] on div "26" at bounding box center [597, 277] width 27 height 27
click at [556, 279] on div "24" at bounding box center [542, 277] width 27 height 27
click at [607, 277] on div "26" at bounding box center [597, 277] width 27 height 27
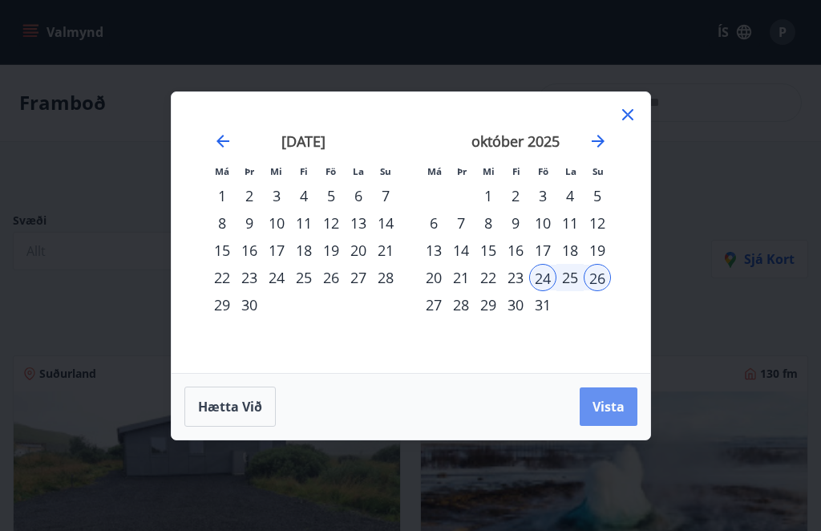
click at [616, 413] on span "Vista" at bounding box center [608, 407] width 32 height 18
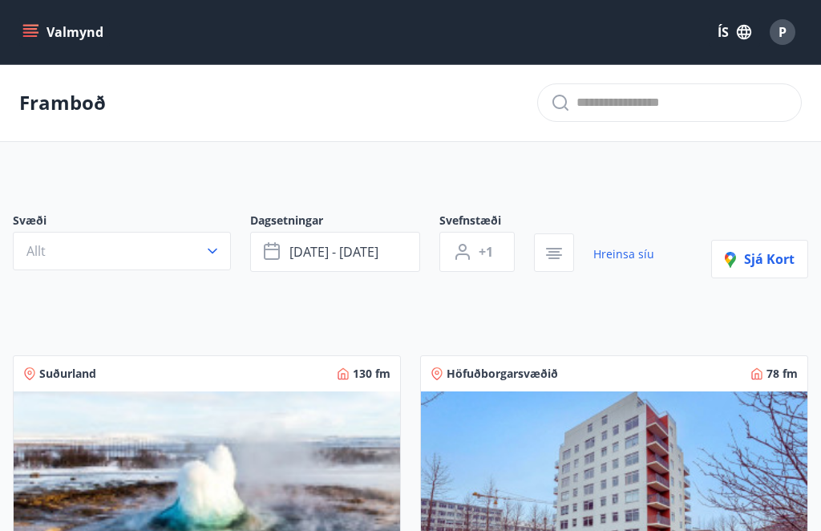
click at [634, 254] on link "Hreinsa síu" at bounding box center [623, 253] width 61 height 35
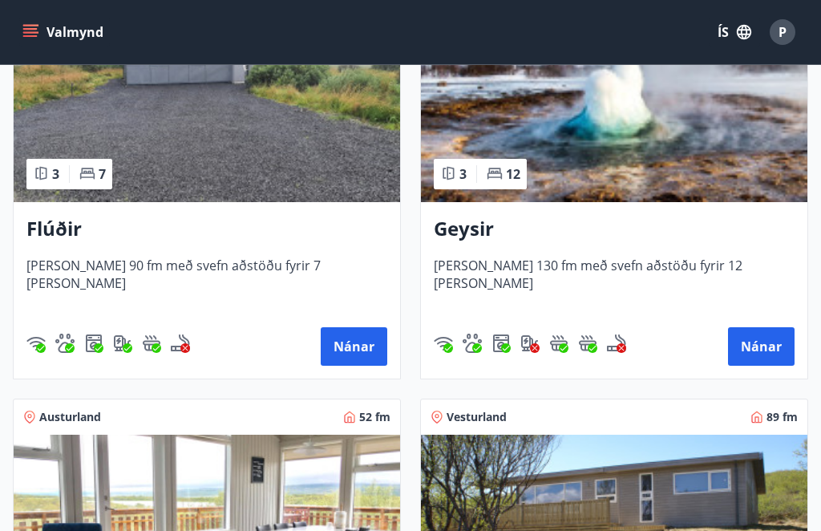
click at [765, 346] on button "Nánar" at bounding box center [761, 346] width 67 height 38
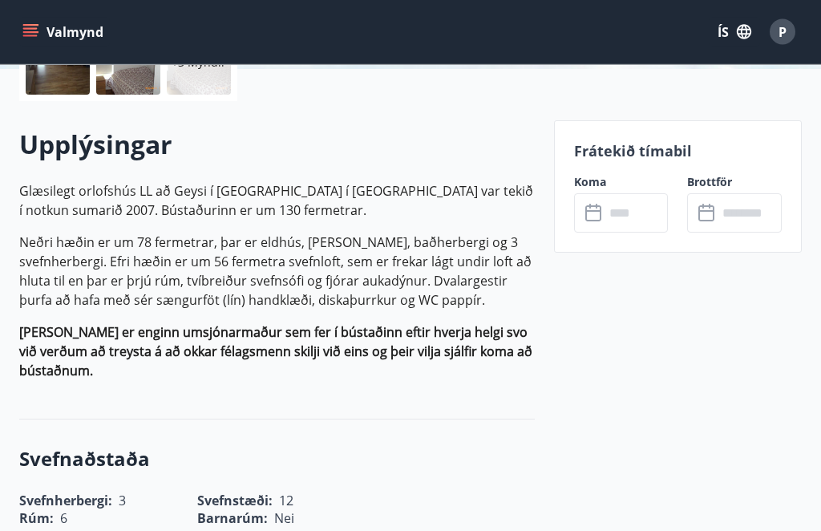
scroll to position [411, 0]
click at [641, 212] on input "text" at bounding box center [636, 213] width 64 height 39
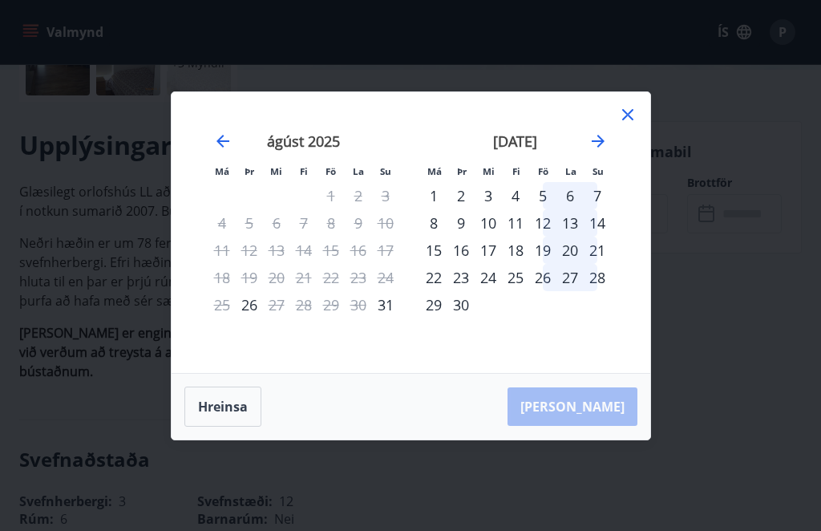
click at [605, 151] on icon "Move forward to switch to the next month." at bounding box center [597, 140] width 19 height 19
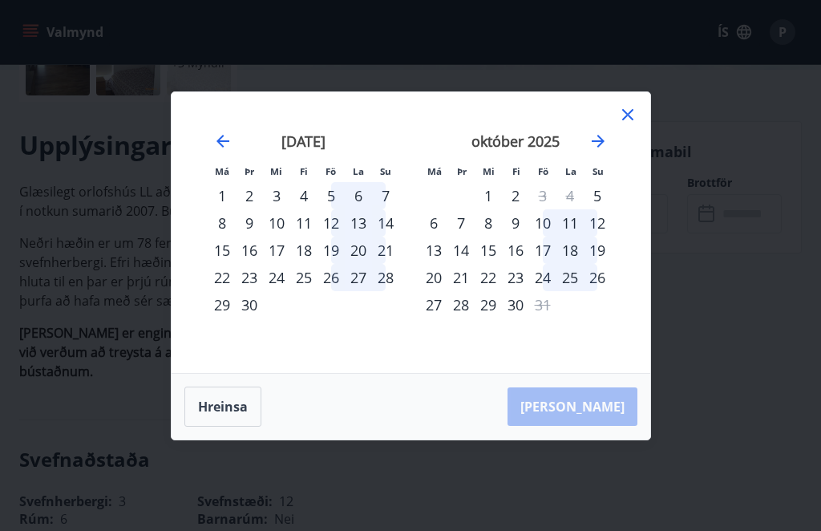
click at [635, 124] on icon at bounding box center [627, 114] width 19 height 19
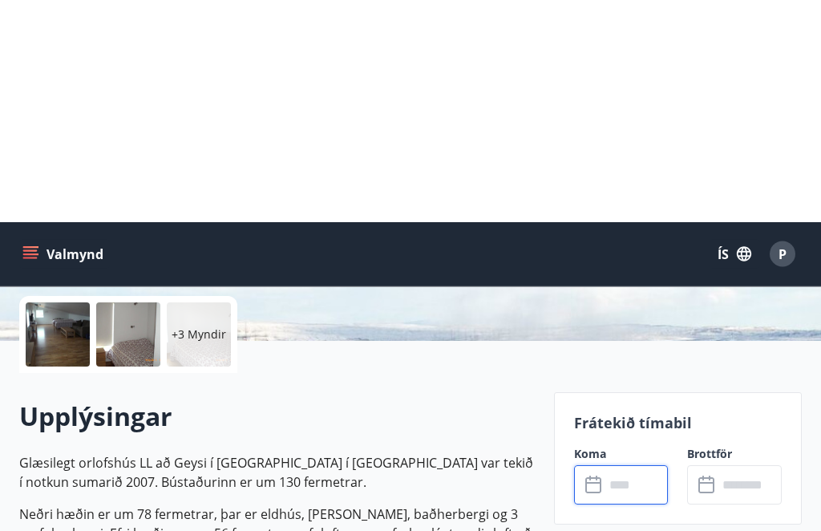
scroll to position [0, 0]
